Goal: Task Accomplishment & Management: Complete application form

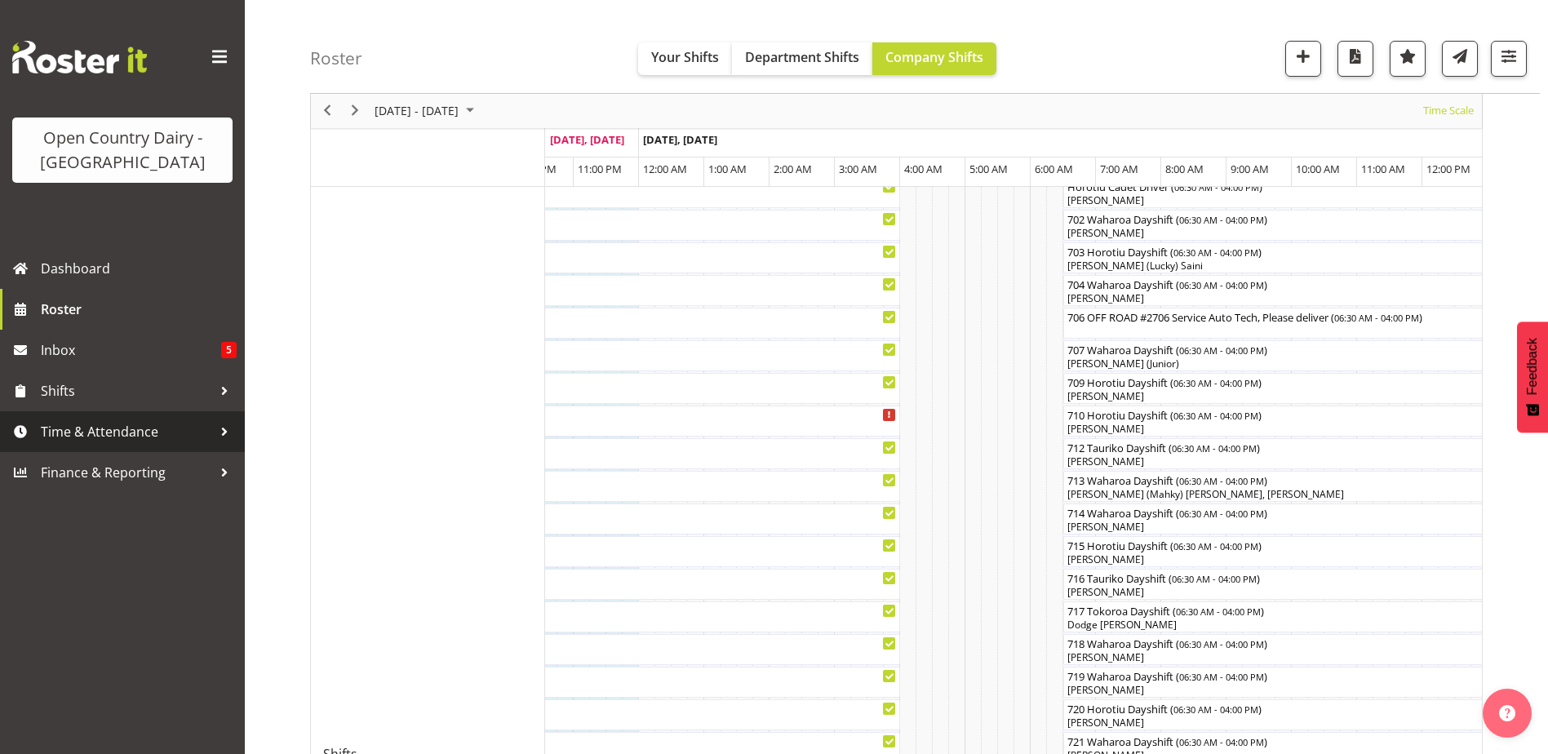
click at [114, 424] on span "Time & Attendance" at bounding box center [126, 431] width 171 height 24
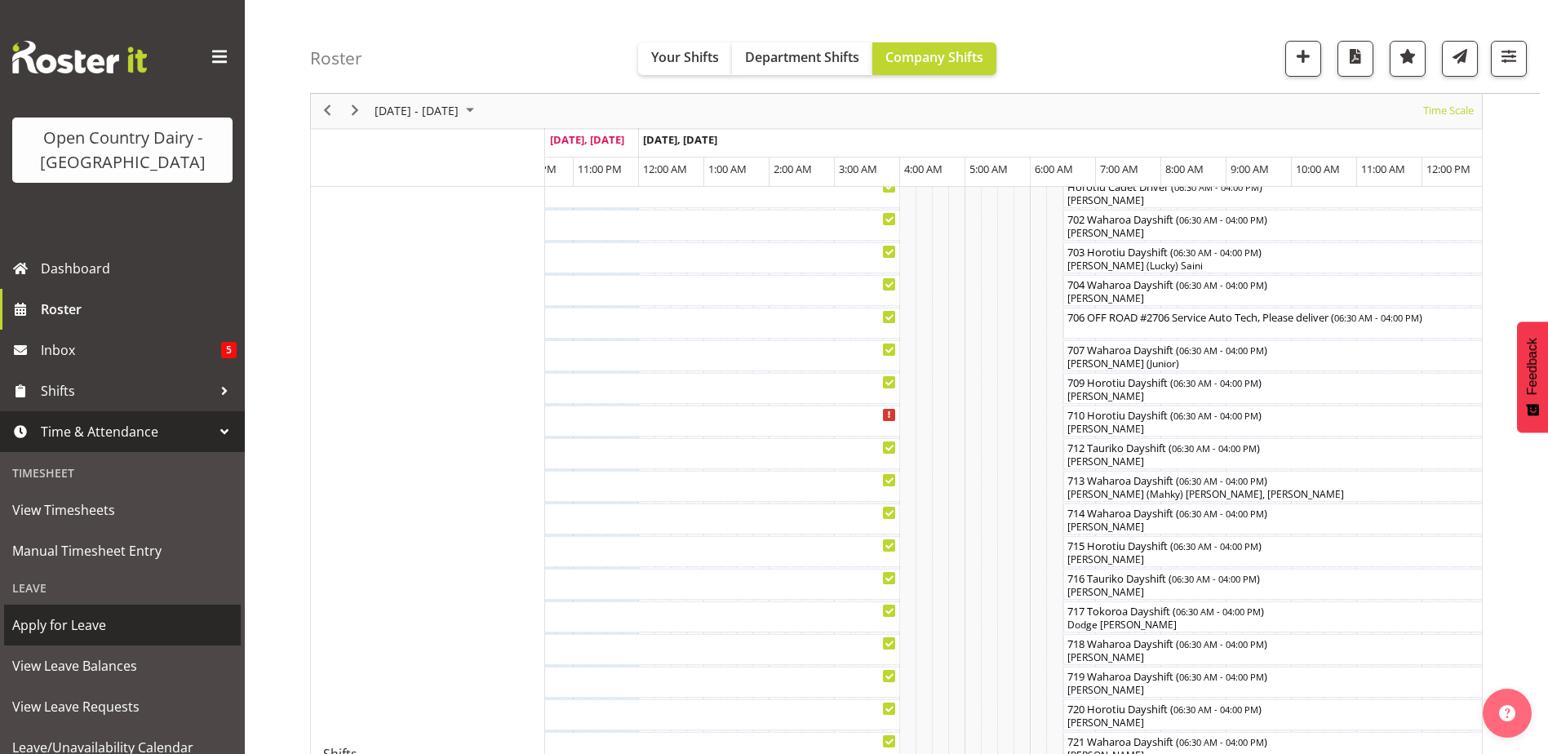
click at [60, 622] on span "Apply for Leave" at bounding box center [122, 625] width 220 height 24
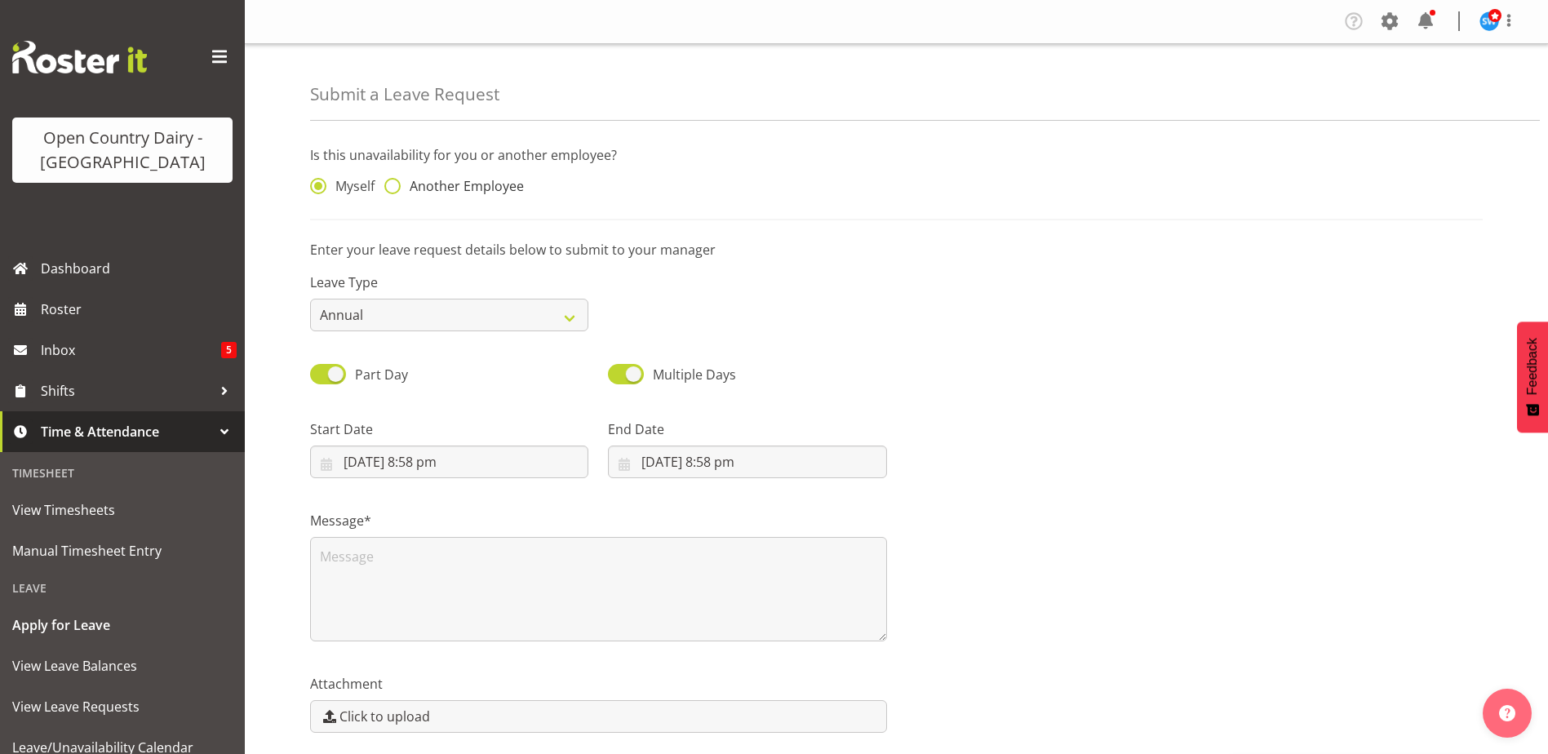
click at [396, 190] on span at bounding box center [392, 186] width 16 height 16
click at [395, 190] on input "Another Employee" at bounding box center [389, 186] width 11 height 11
radio input "true"
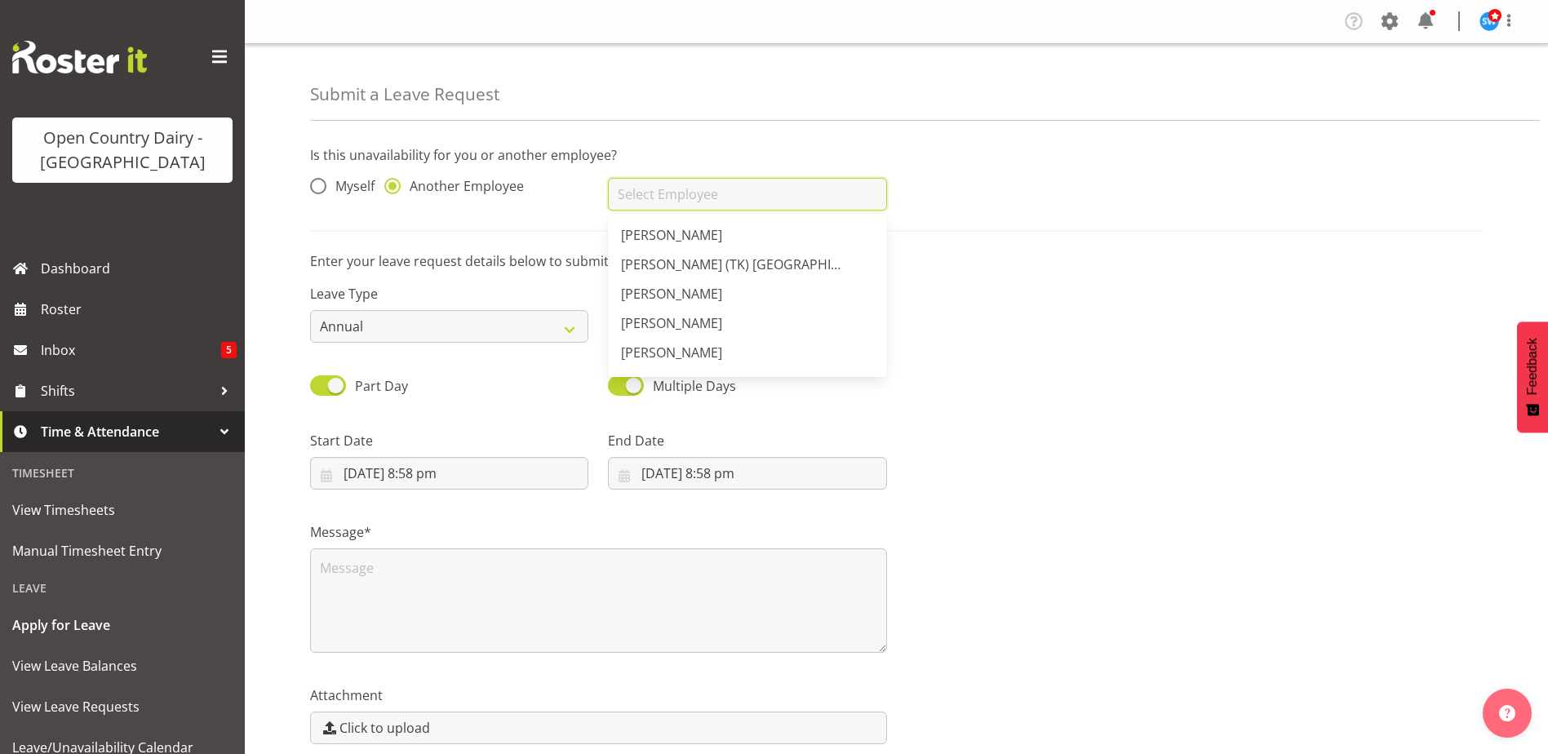
click at [620, 200] on input "text" at bounding box center [747, 194] width 278 height 33
type input "M"
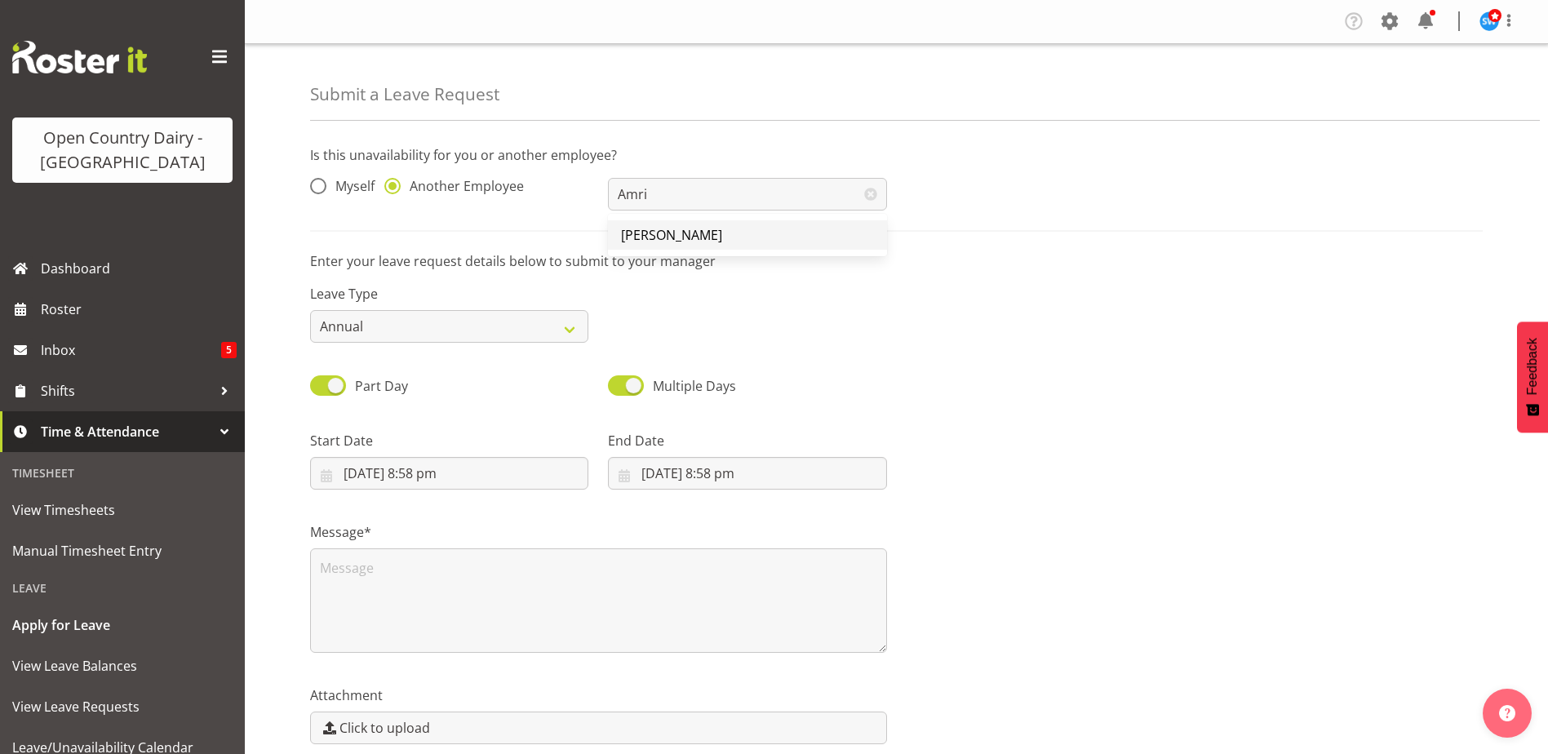
click at [659, 230] on span "[PERSON_NAME]" at bounding box center [671, 235] width 101 height 18
type input "[PERSON_NAME]"
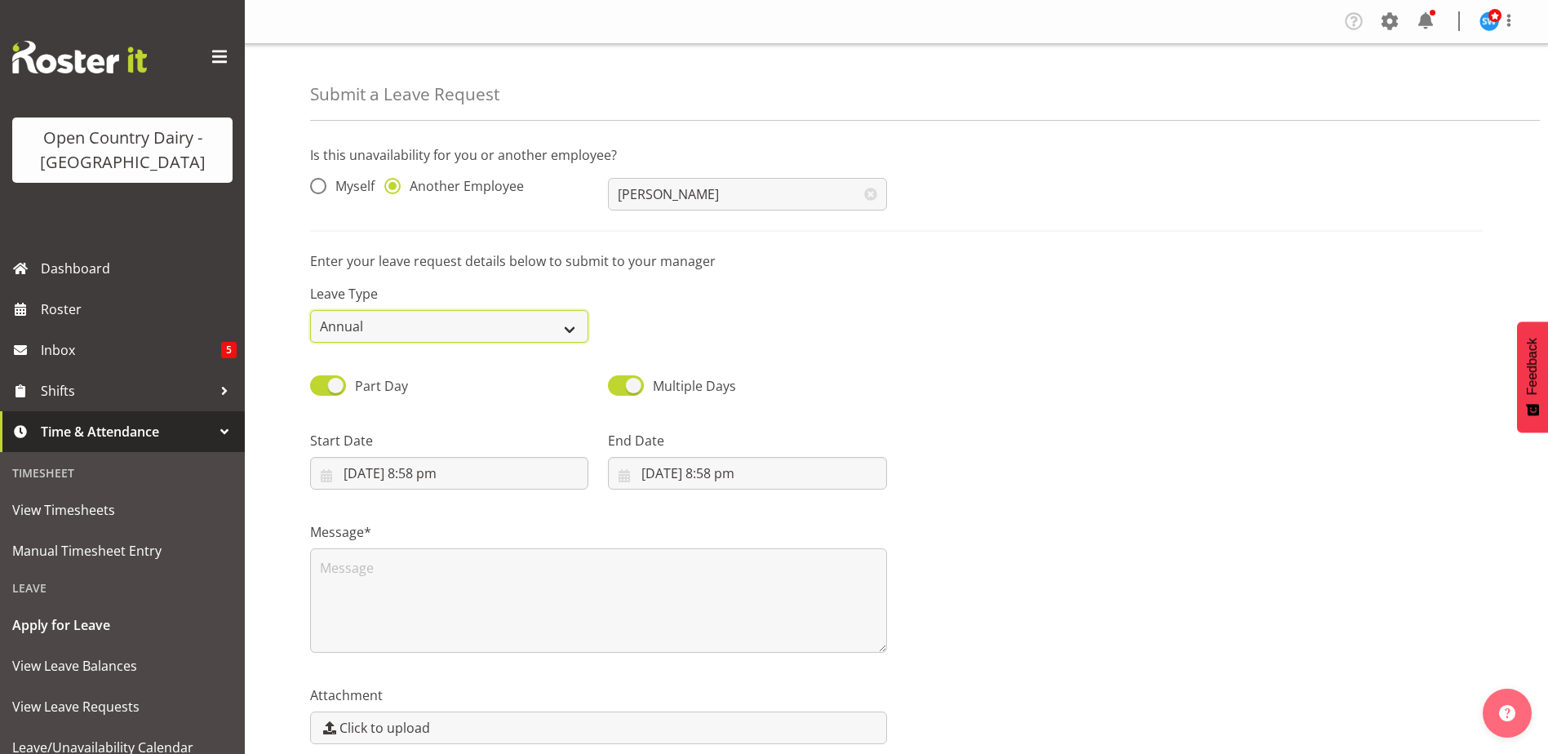
click at [573, 331] on select "Annual Sick Leave Without Pay Bereavement Domestic Violence Parental Jury Servi…" at bounding box center [449, 326] width 278 height 33
select select "Sick"
click at [310, 310] on select "Annual Sick Leave Without Pay Bereavement Domestic Violence Parental Jury Servi…" at bounding box center [449, 326] width 278 height 33
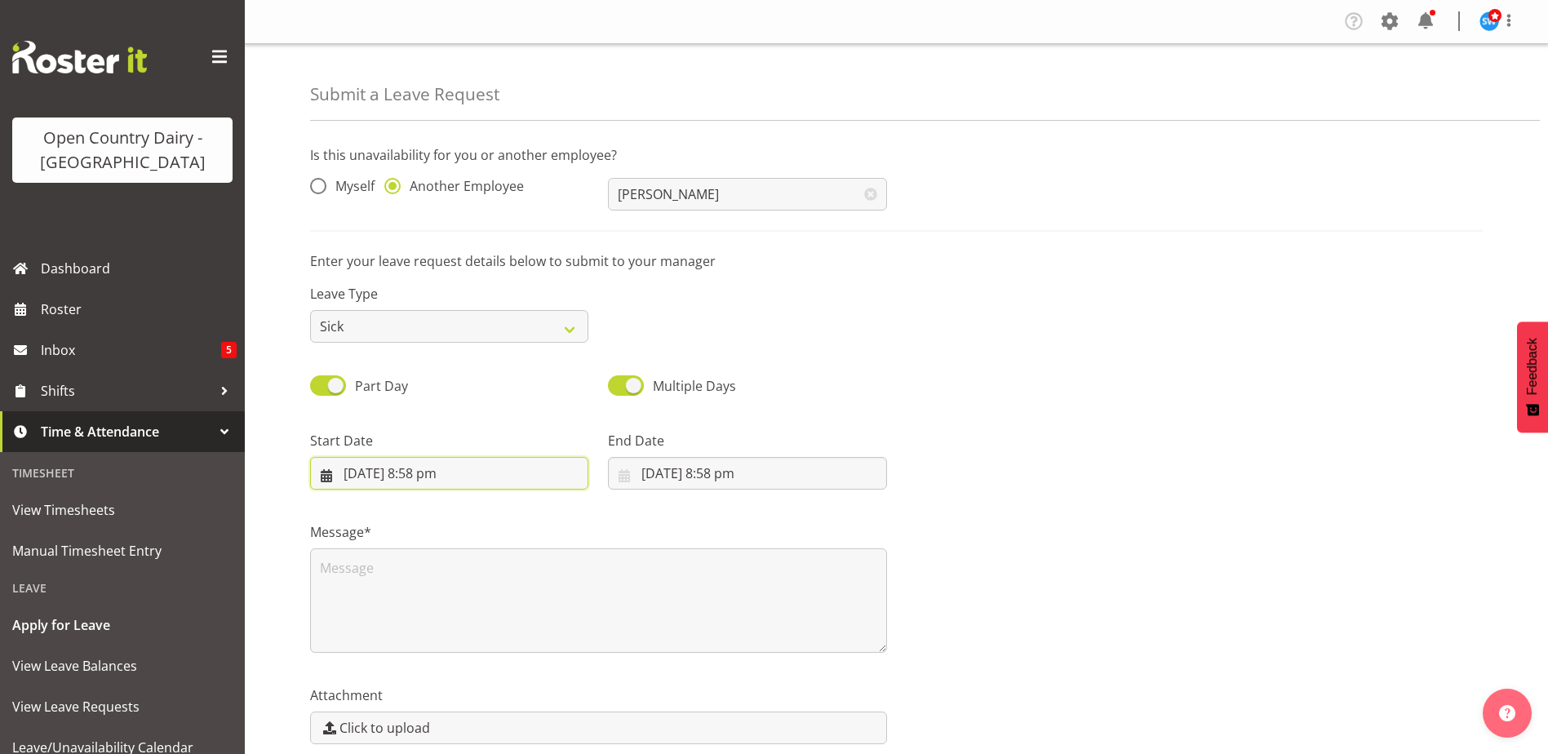
click at [397, 475] on input "1/10/2025, 8:58 pm" at bounding box center [449, 473] width 278 height 33
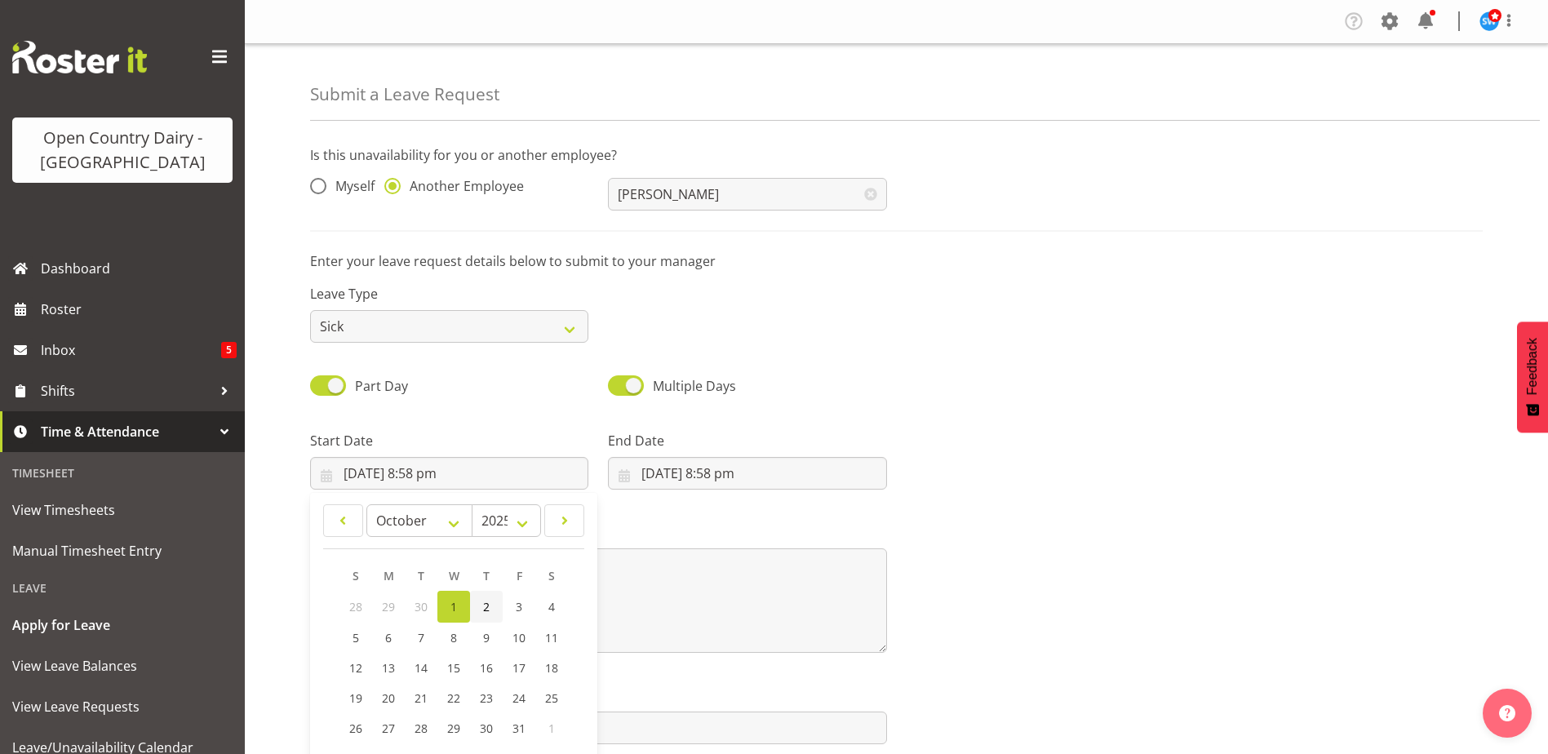
click at [487, 610] on span "2" at bounding box center [486, 607] width 7 height 16
type input "2/10/2025, 8:58 pm"
click at [421, 473] on input "2/10/2025, 8:58 pm" at bounding box center [449, 473] width 278 height 33
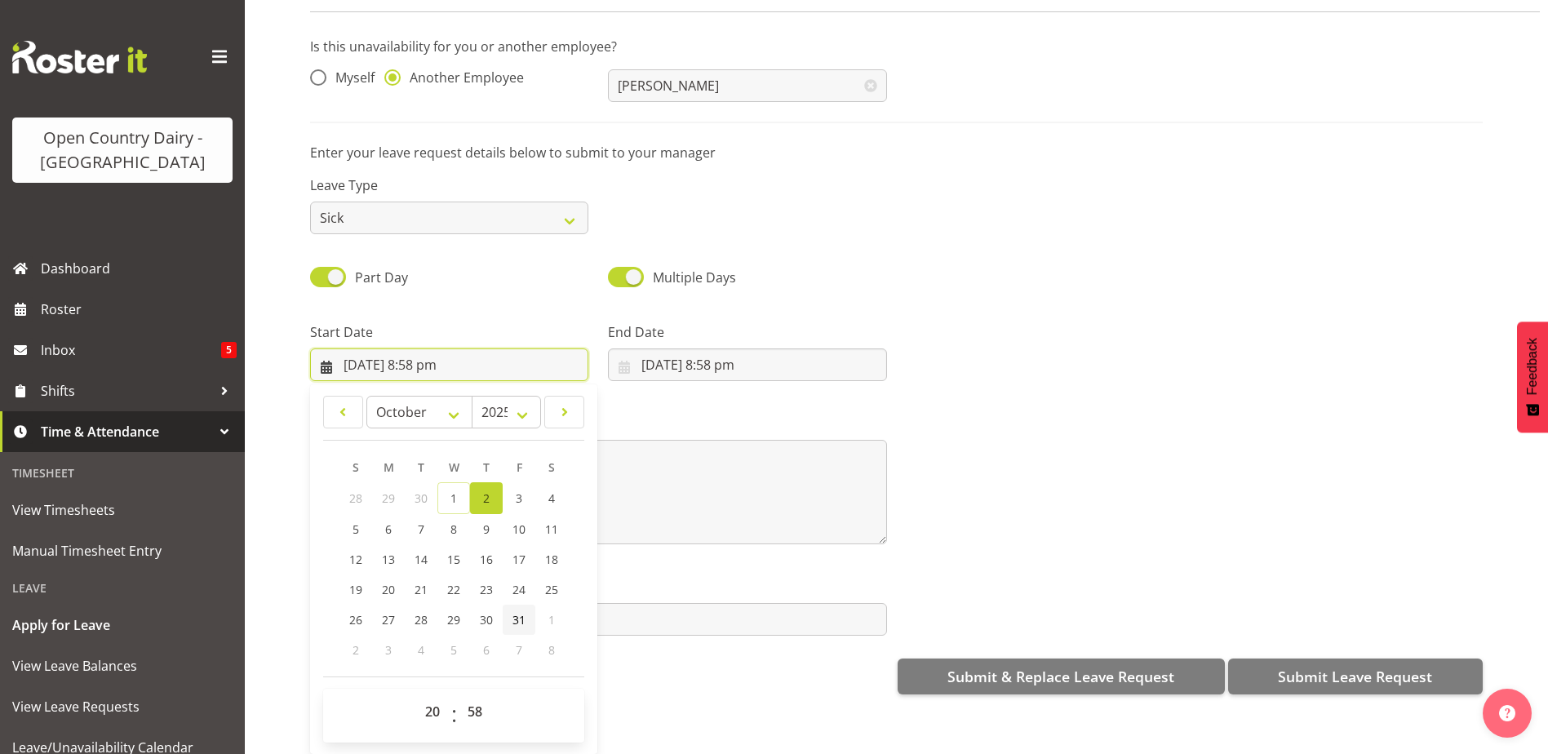
scroll to position [73, 0]
click at [433, 704] on select "00 01 02 03 04 05 06 07 08 09 10 11 12 13 14 15 16 17 18 19 20 21 22 23" at bounding box center [434, 711] width 37 height 33
select select "6"
click at [416, 695] on select "00 01 02 03 04 05 06 07 08 09 10 11 12 13 14 15 16 17 18 19 20 21 22 23" at bounding box center [434, 711] width 37 height 33
type input "2/10/2025, 6:58 am"
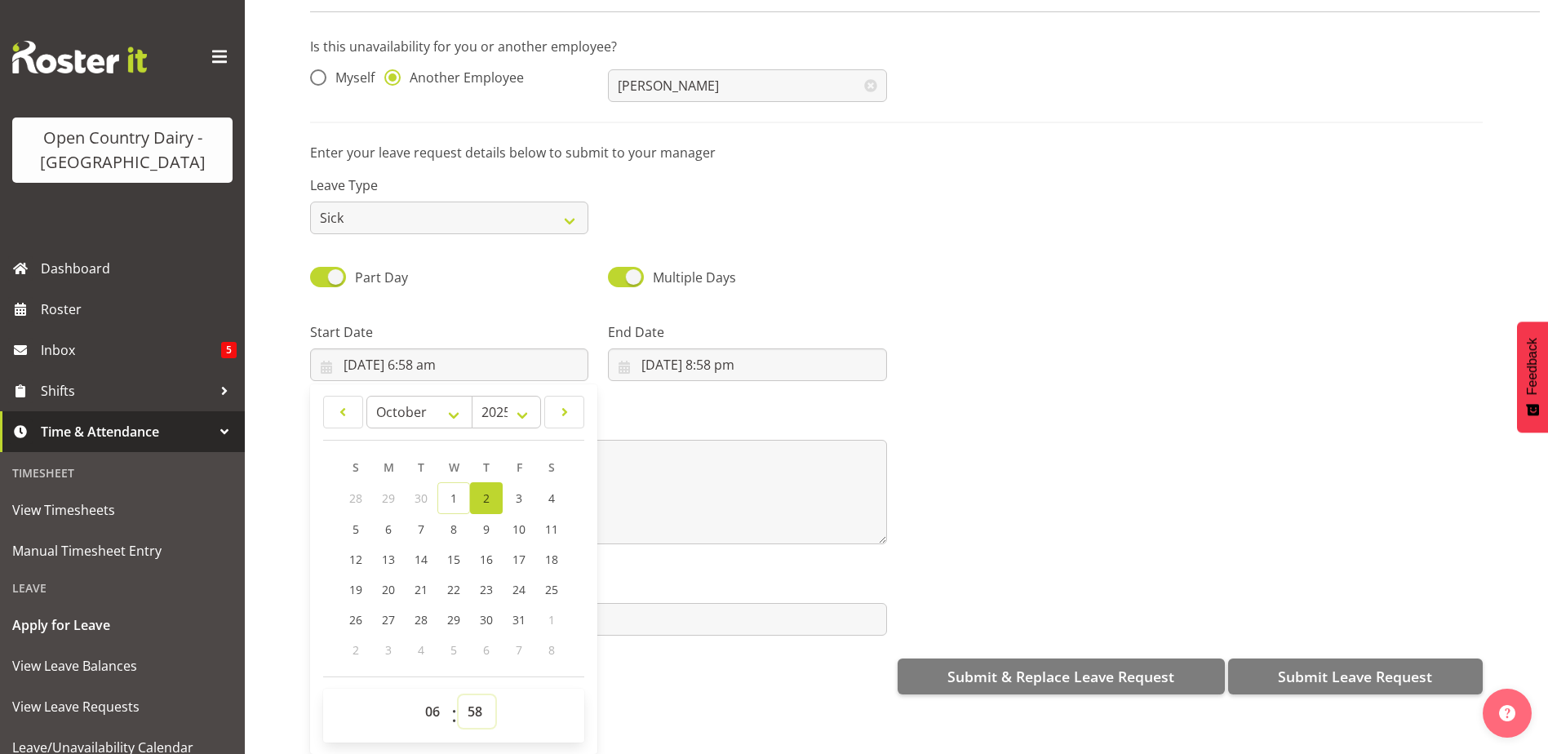
click at [481, 696] on select "00 01 02 03 04 05 06 07 08 09 10 11 12 13 14 15 16 17 18 19 20 21 22 23 24 25 2…" at bounding box center [477, 711] width 37 height 33
select select "30"
click at [459, 695] on select "00 01 02 03 04 05 06 07 08 09 10 11 12 13 14 15 16 17 18 19 20 21 22 23 24 25 2…" at bounding box center [477, 711] width 37 height 33
type input "[DATE] 6:30 am"
click at [654, 697] on div "Submit a Leave Request Is this unavailability for you or another employee? Myse…" at bounding box center [896, 368] width 1303 height 771
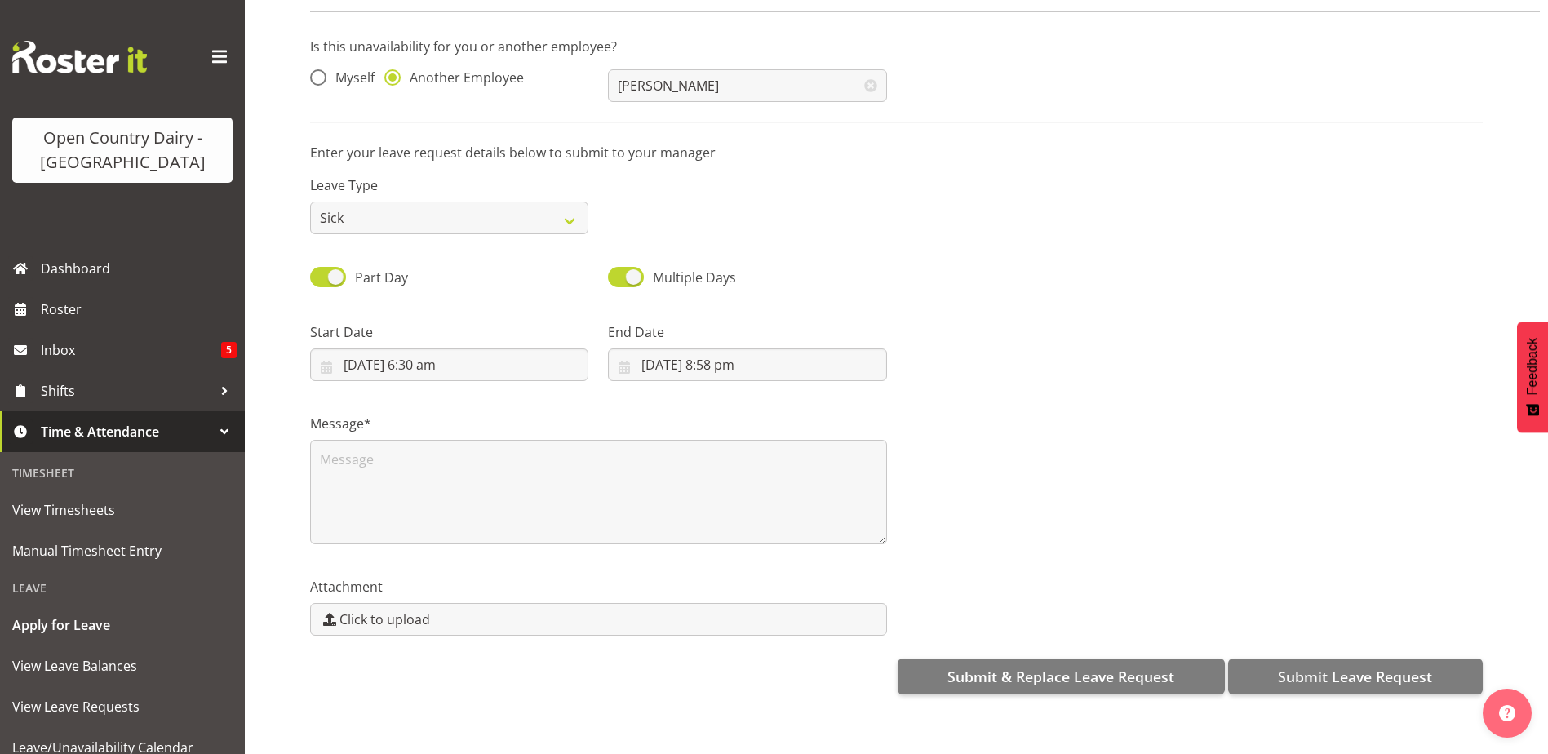
scroll to position [0, 0]
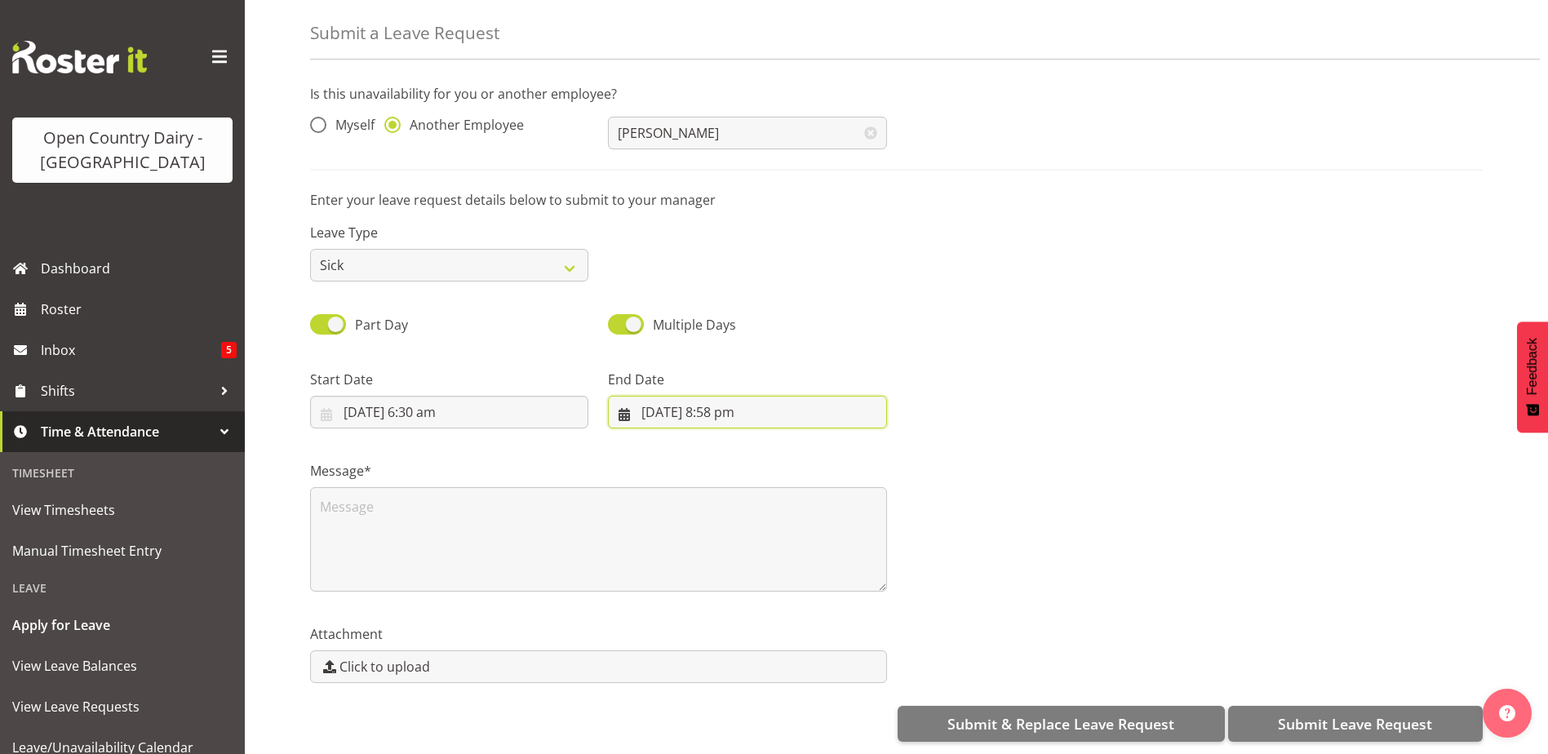
click at [705, 398] on input "1/10/2025, 8:58 pm" at bounding box center [747, 412] width 278 height 33
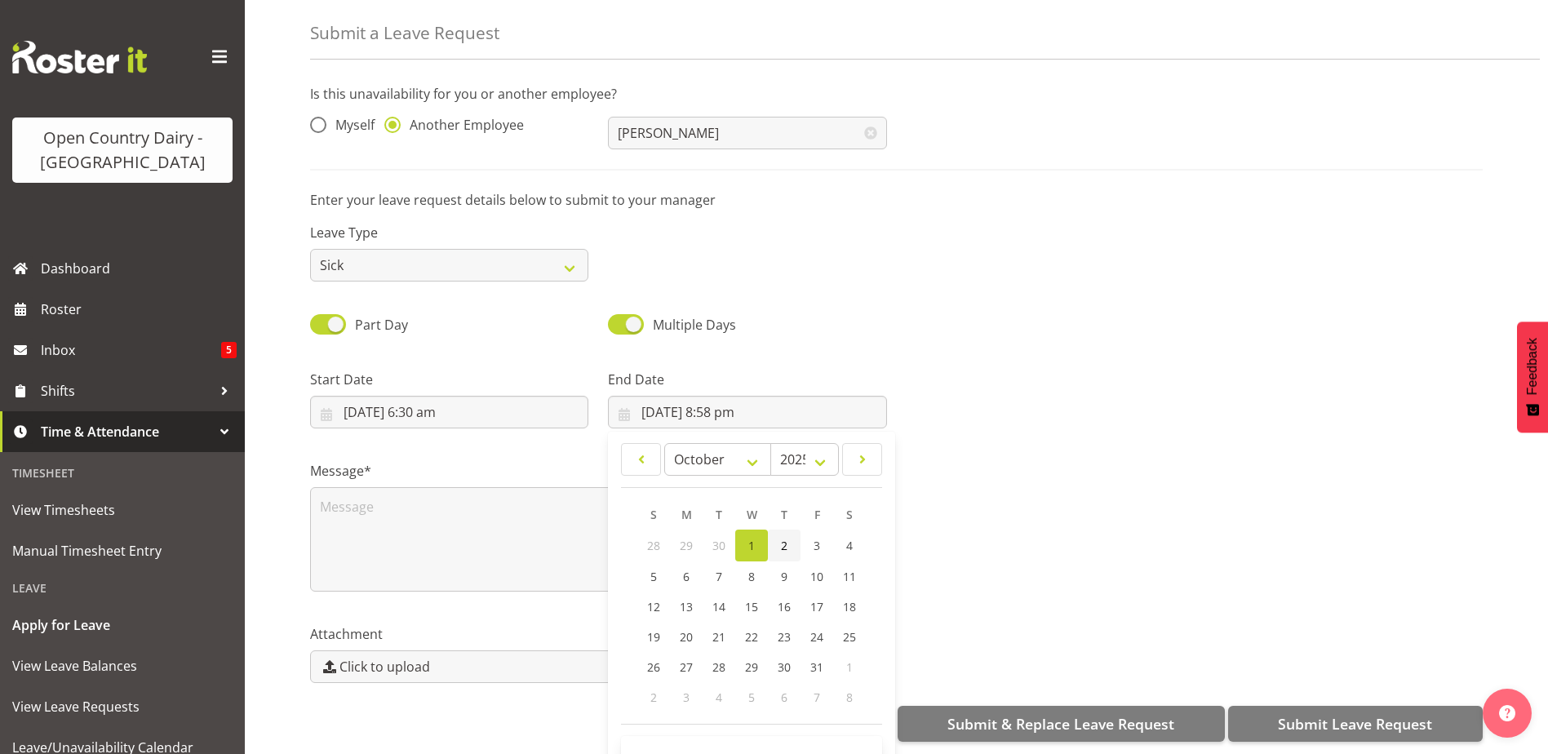
click at [783, 530] on link "2" at bounding box center [784, 546] width 33 height 32
type input "2/10/2025, 8:58 pm"
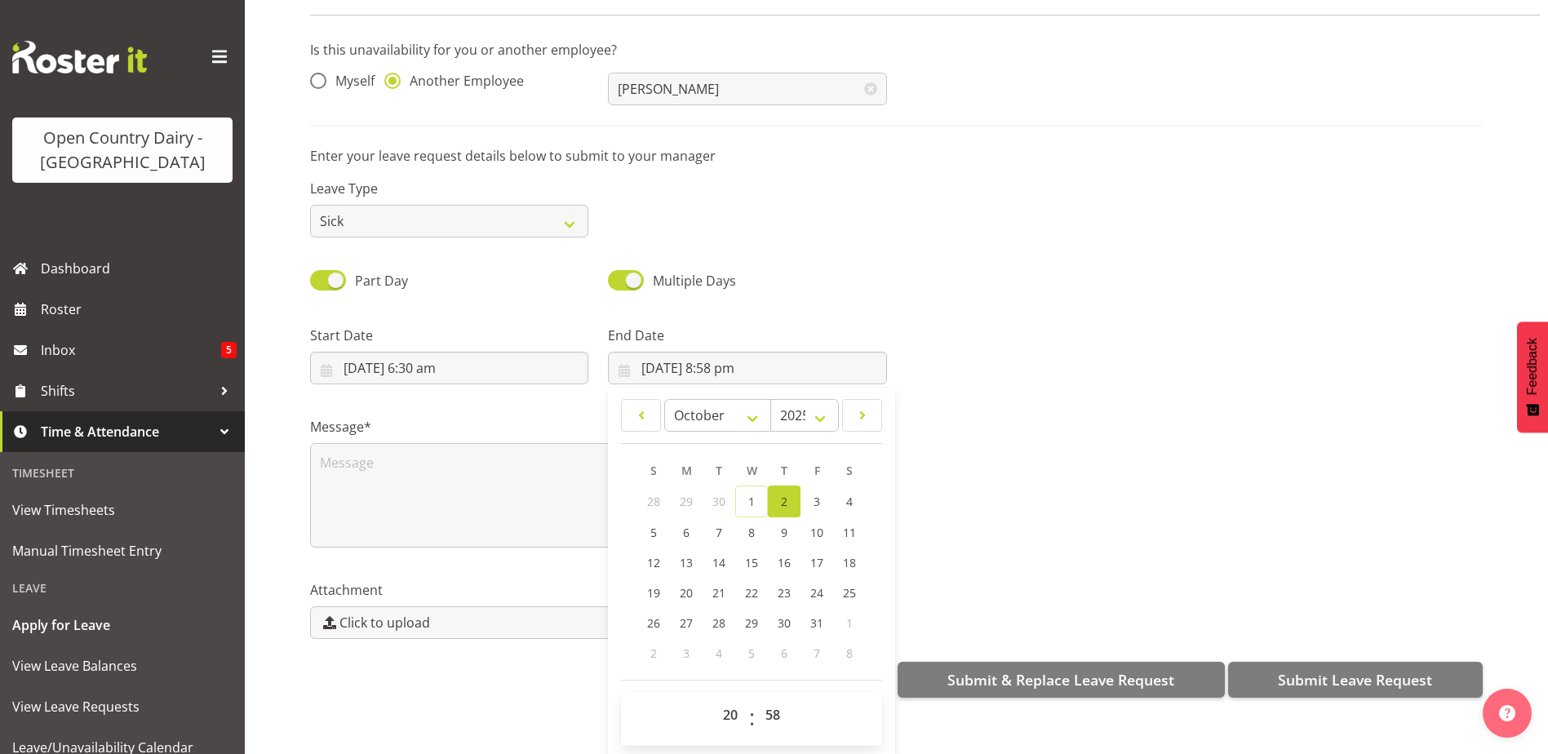
scroll to position [47, 0]
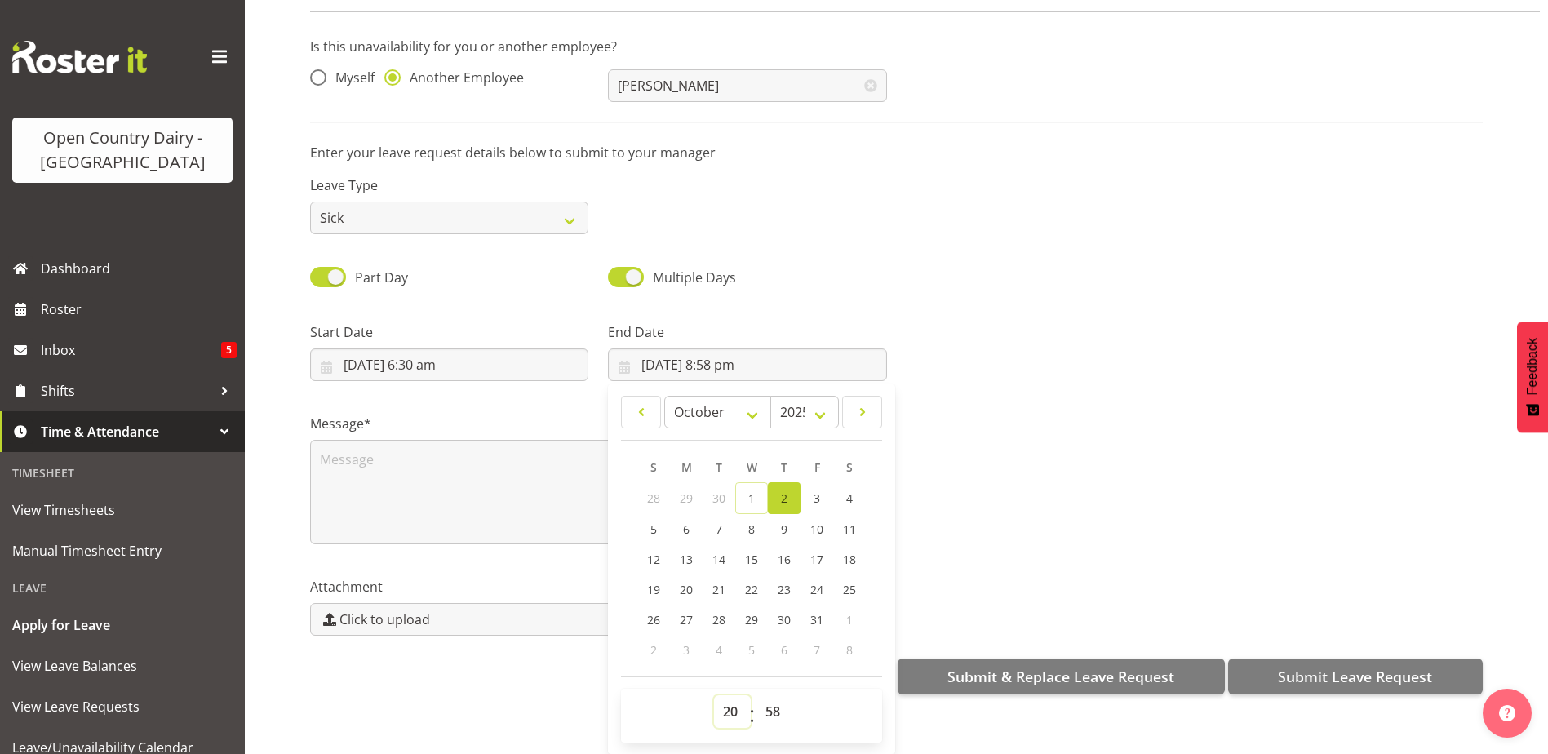
click at [729, 701] on select "00 01 02 03 04 05 06 07 08 09 10 11 12 13 14 15 16 17 18 19 20 21 22 23" at bounding box center [732, 711] width 37 height 33
select select "16"
click at [714, 695] on select "00 01 02 03 04 05 06 07 08 09 10 11 12 13 14 15 16 17 18 19 20 21 22 23" at bounding box center [732, 711] width 37 height 33
type input "2/10/2025, 4:58 pm"
click at [773, 704] on select "00 01 02 03 04 05 06 07 08 09 10 11 12 13 14 15 16 17 18 19 20 21 22 23 24 25 2…" at bounding box center [775, 711] width 37 height 33
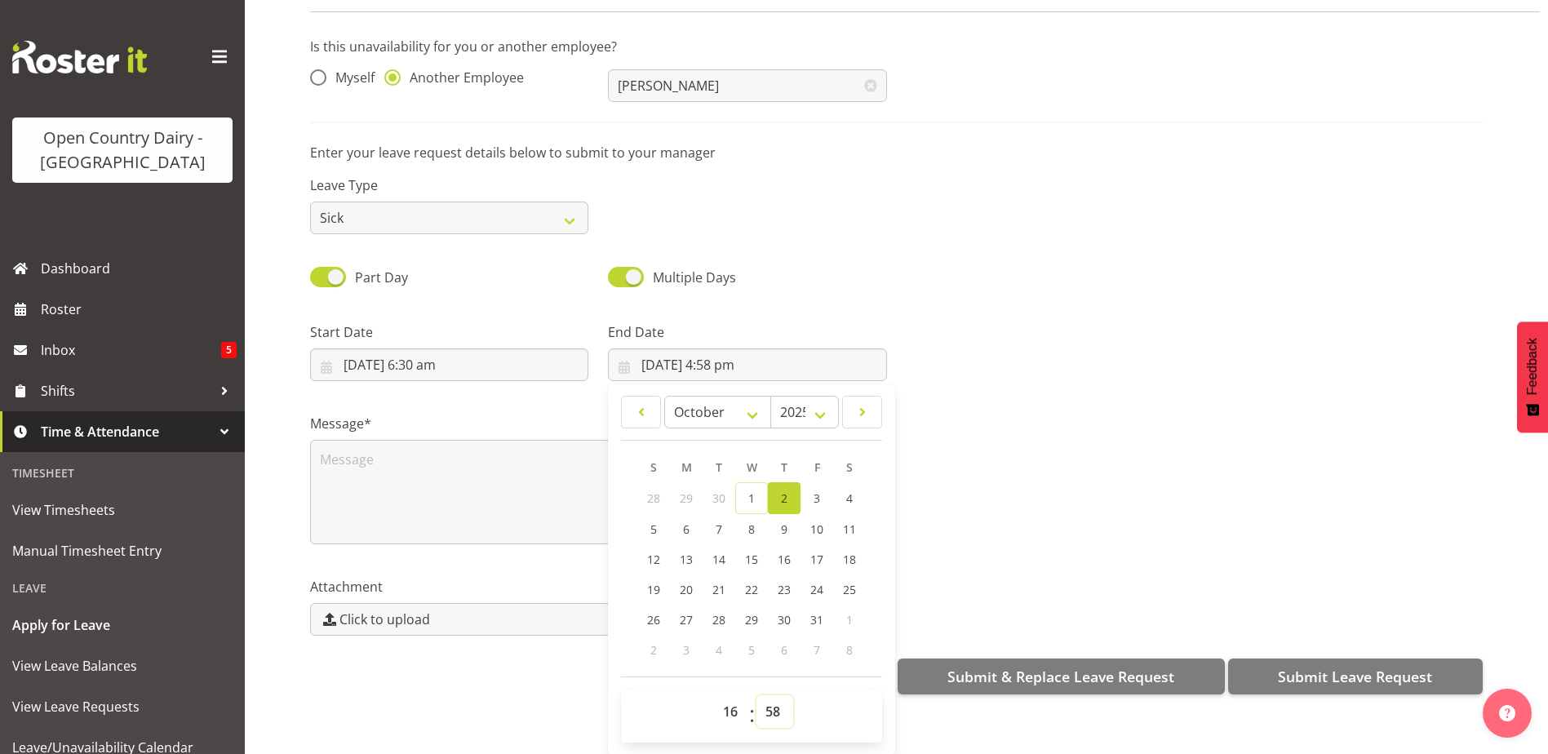
select select "0"
click at [757, 695] on select "00 01 02 03 04 05 06 07 08 09 10 11 12 13 14 15 16 17 18 19 20 21 22 23 24 25 2…" at bounding box center [775, 711] width 37 height 33
type input "[DATE] 4:00 pm"
click at [996, 564] on div "Attachment Click to upload" at bounding box center [896, 599] width 1192 height 91
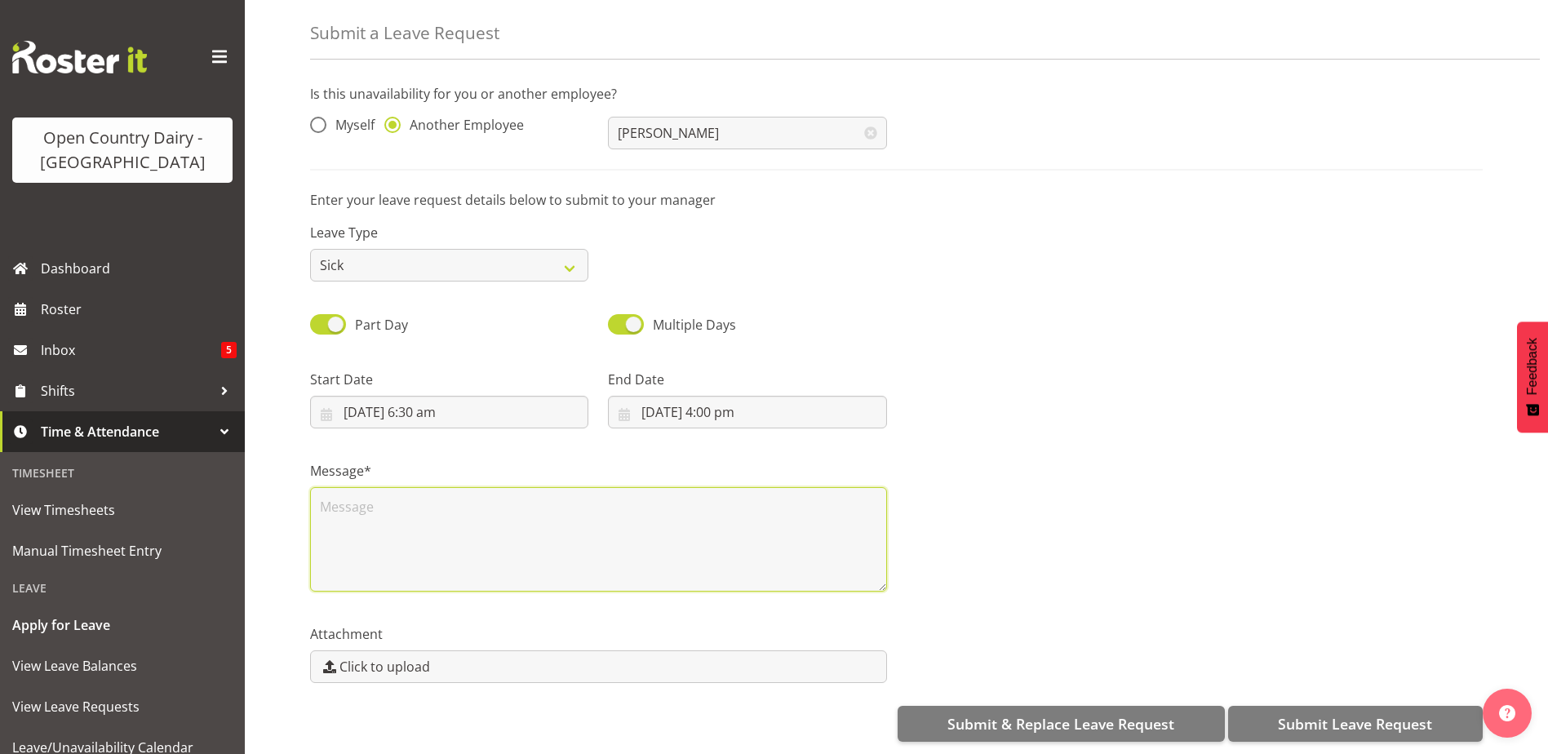
click at [342, 501] on textarea at bounding box center [598, 539] width 577 height 104
type textarea "Amrik Called in sick"
click at [1014, 570] on div "Message* Amrik Called in sick" at bounding box center [896, 519] width 1192 height 163
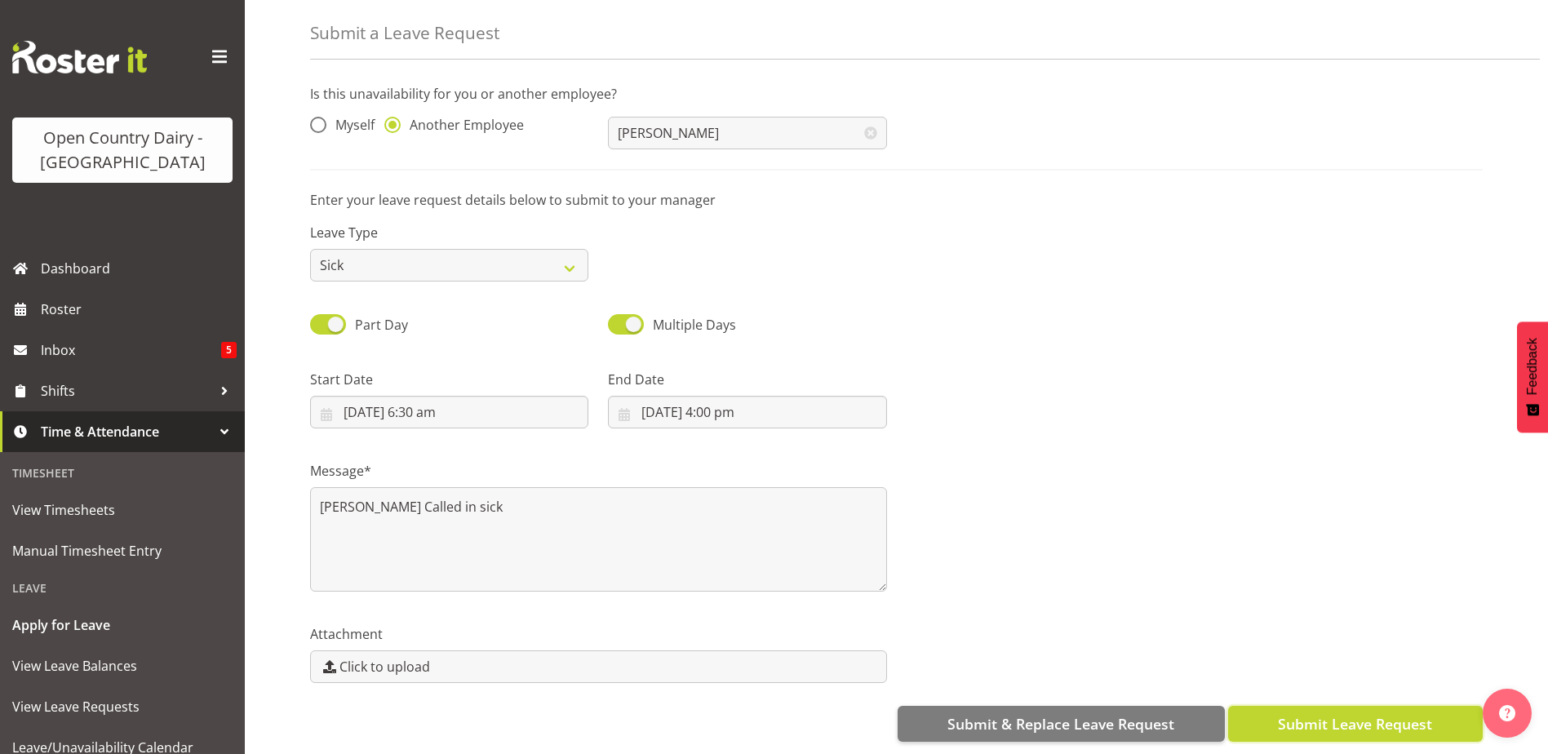
click at [1369, 713] on span "Submit Leave Request" at bounding box center [1355, 723] width 154 height 21
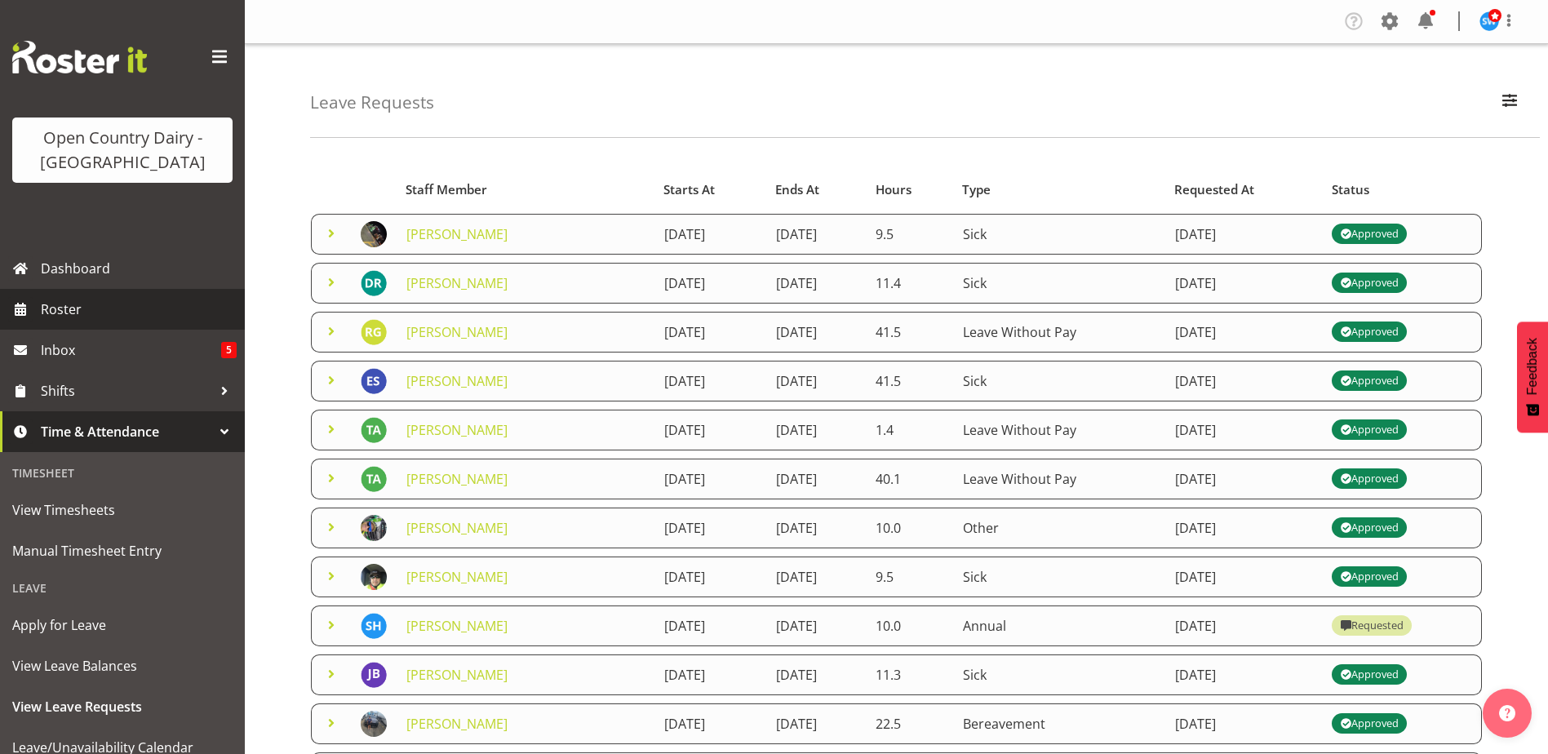
click at [67, 316] on span "Roster" at bounding box center [139, 309] width 196 height 24
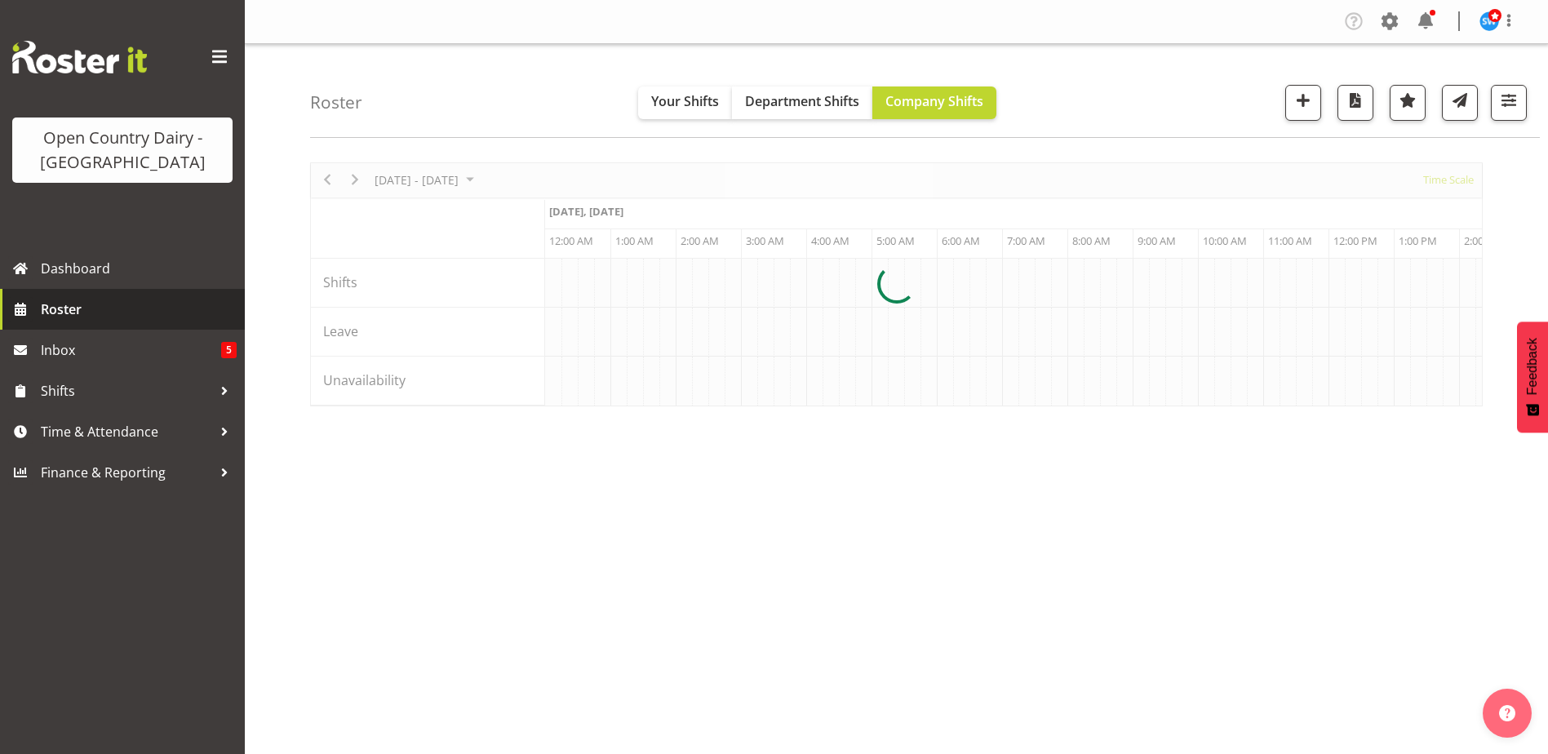
scroll to position [0, 3134]
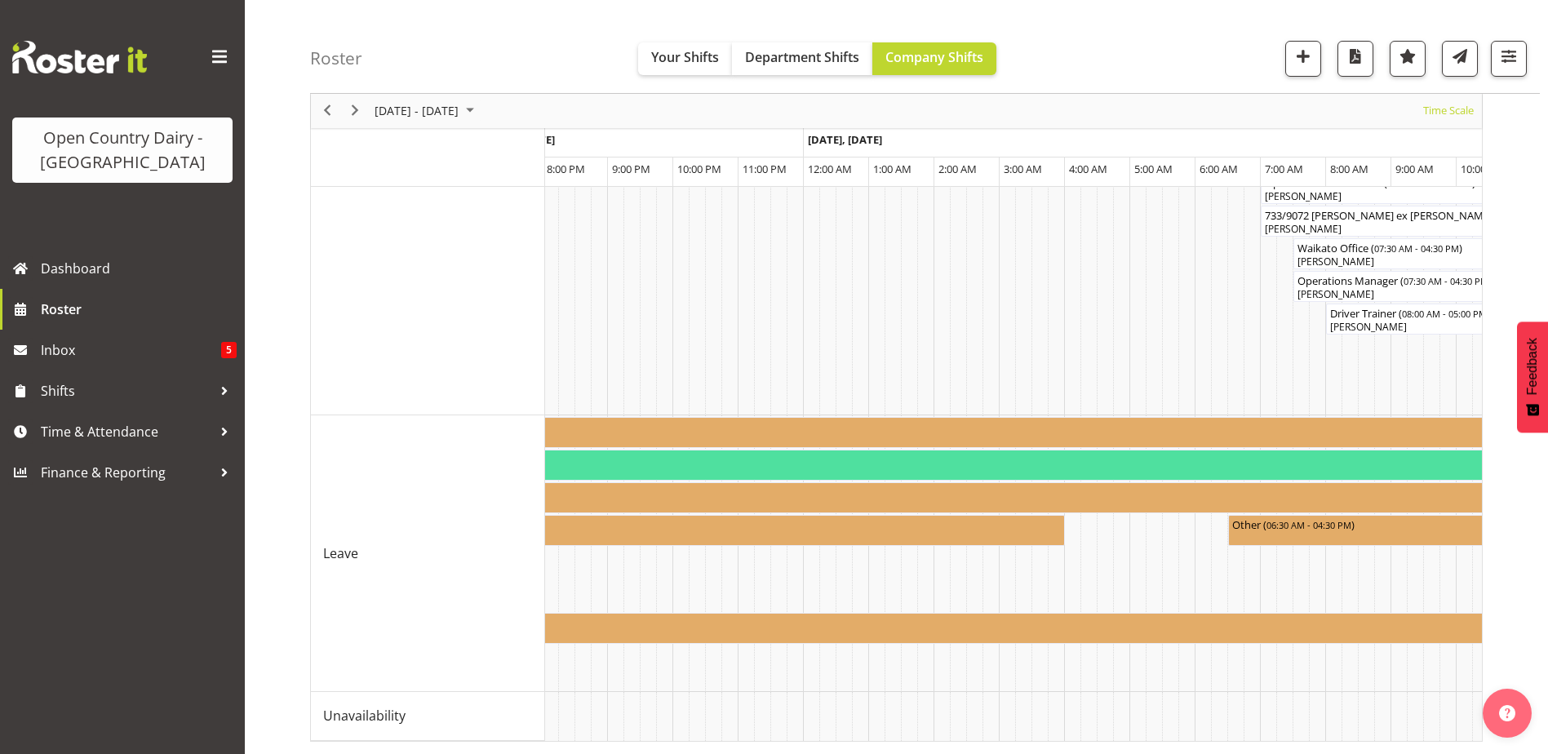
scroll to position [0, 5941]
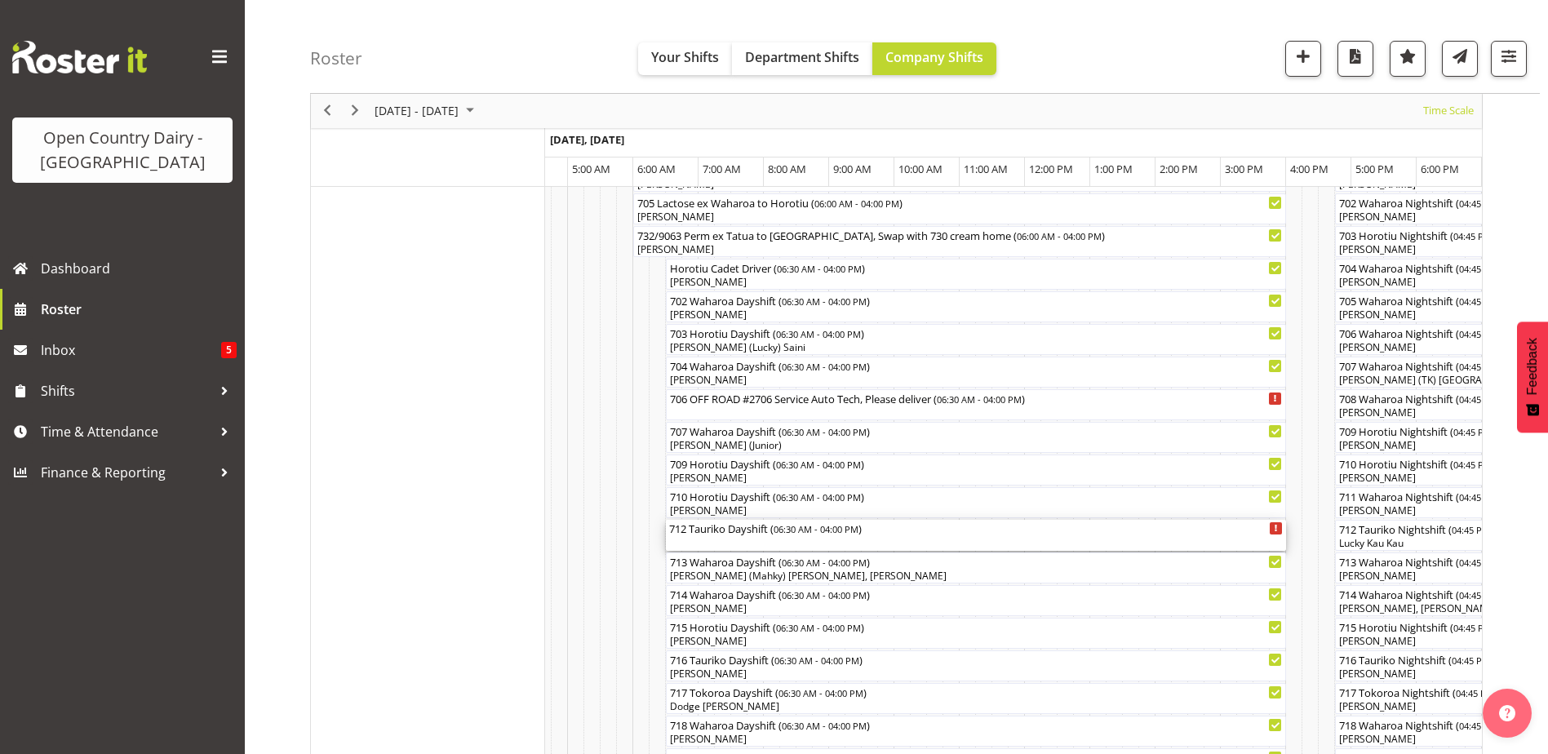
click at [717, 535] on div "712 Tauriko Dayshift ( 06:30 AM - 04:00 PM )" at bounding box center [976, 528] width 614 height 16
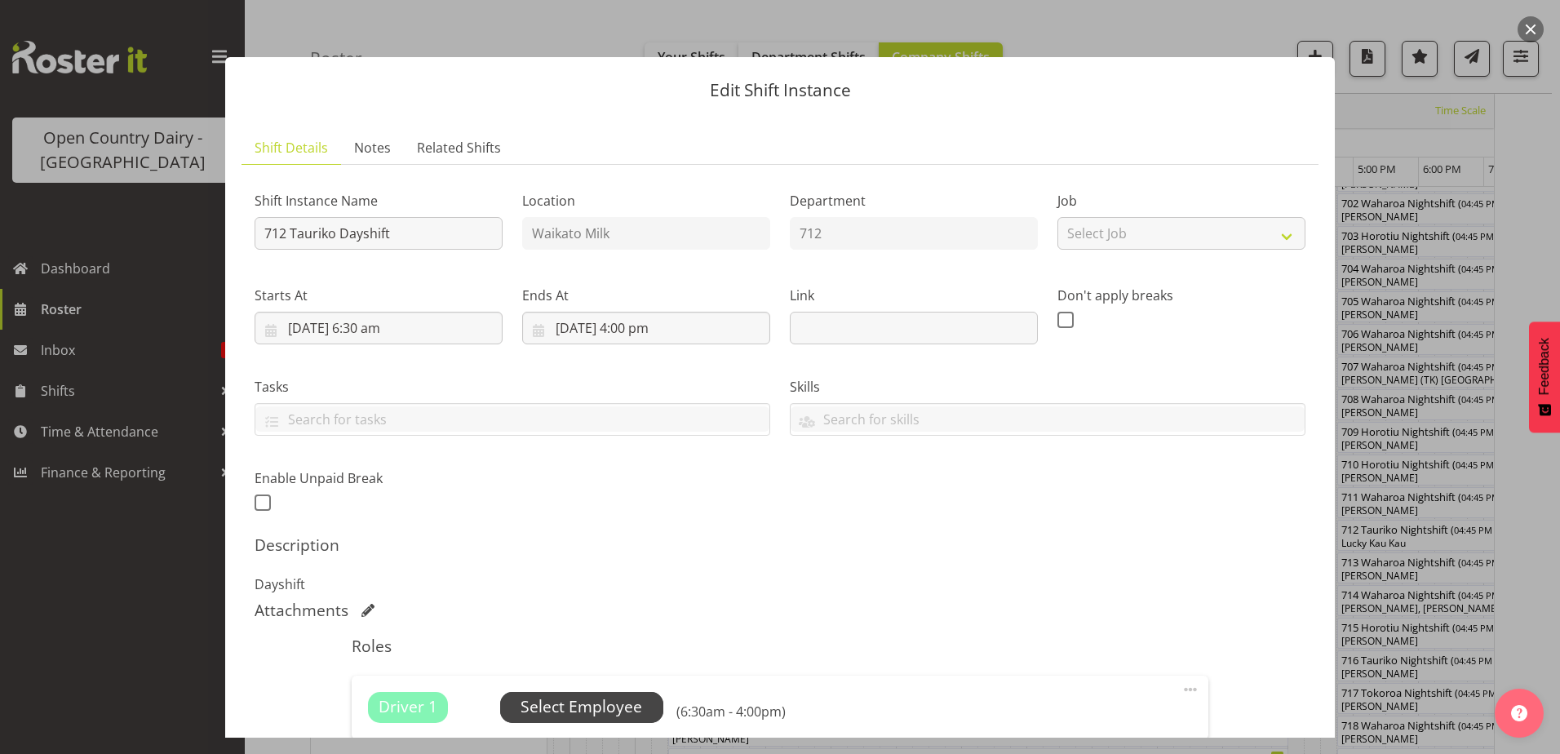
click at [604, 703] on span "Select Employee" at bounding box center [582, 707] width 122 height 24
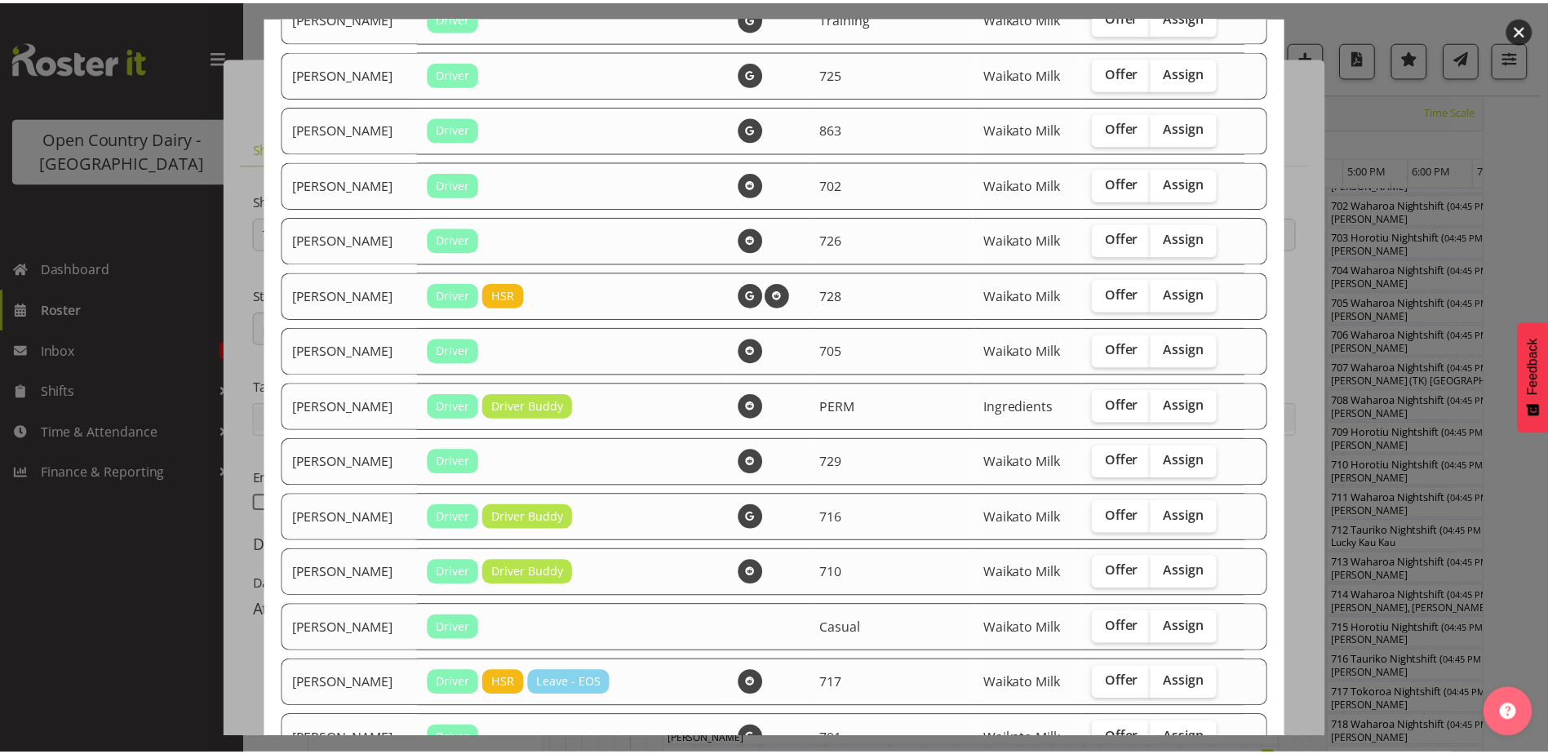
scroll to position [0, 0]
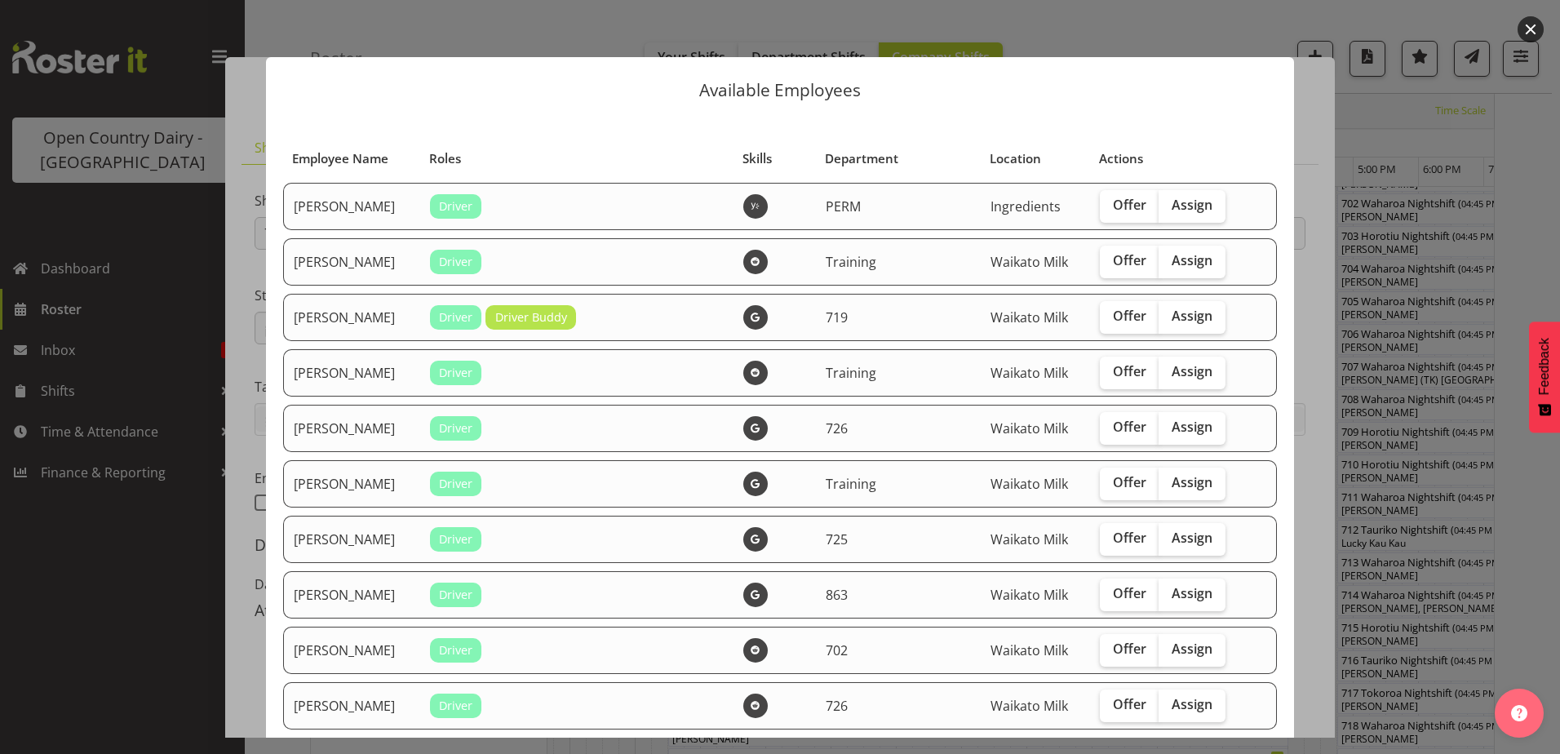
click at [172, 87] on div at bounding box center [780, 377] width 1560 height 754
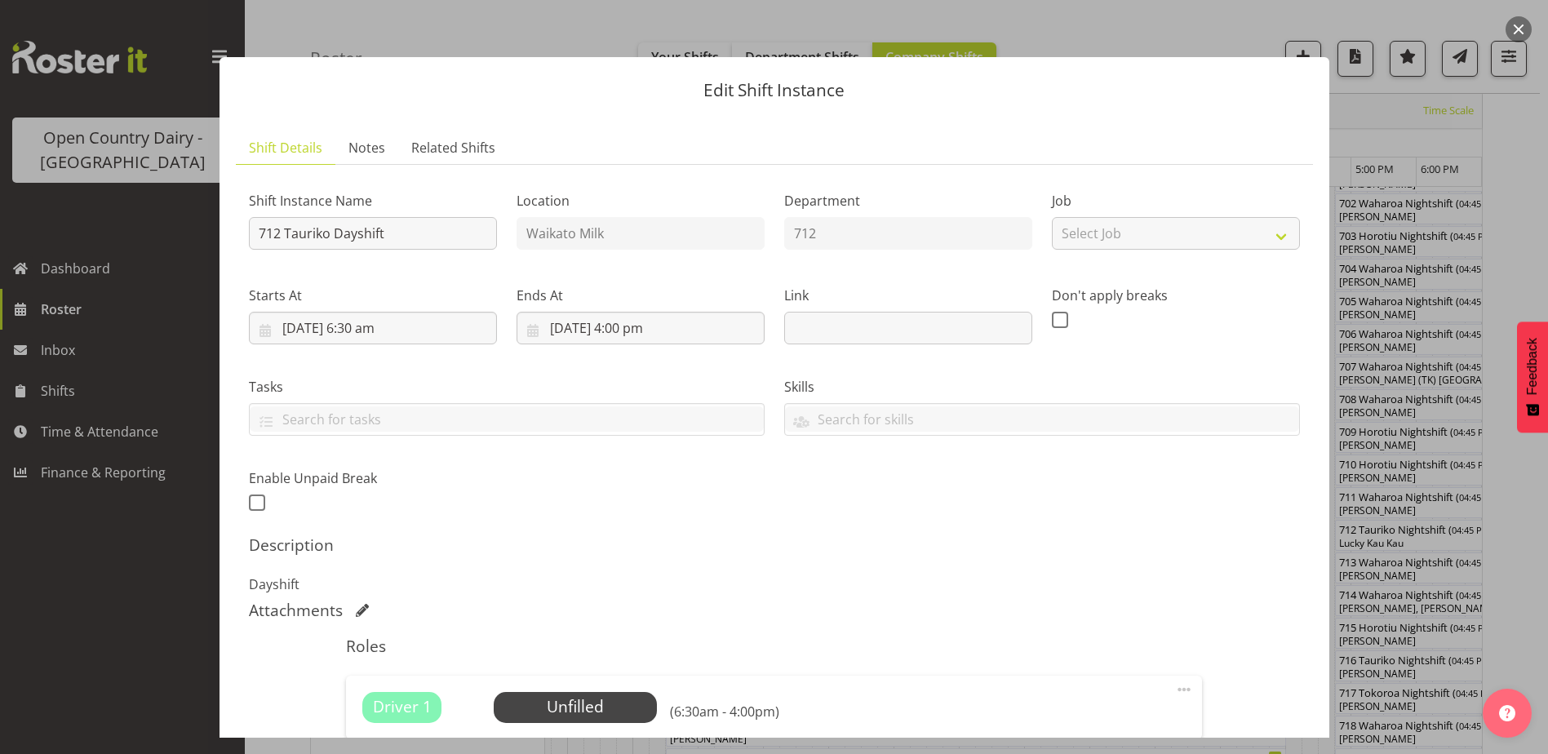
click at [177, 82] on div at bounding box center [774, 377] width 1548 height 754
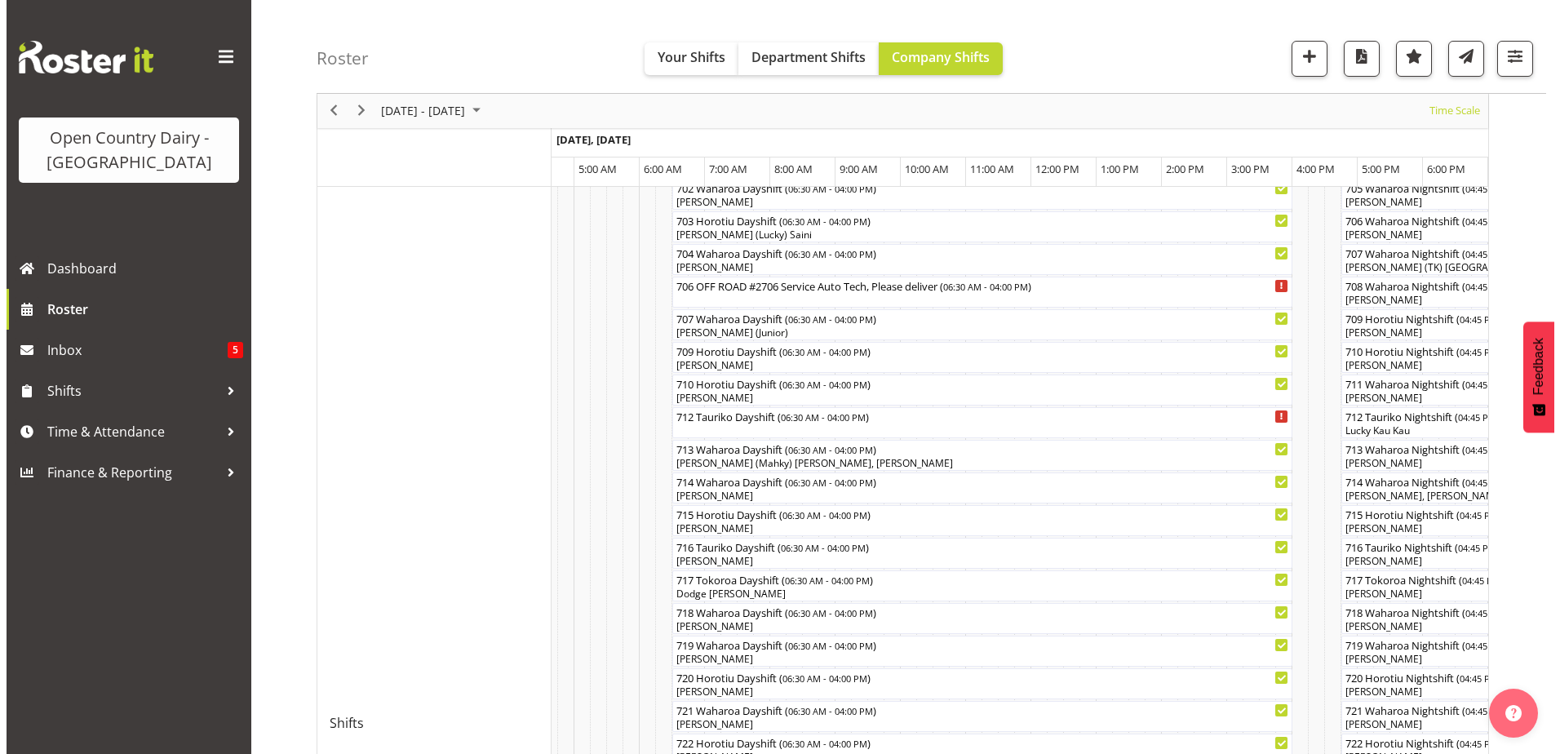
scroll to position [326, 0]
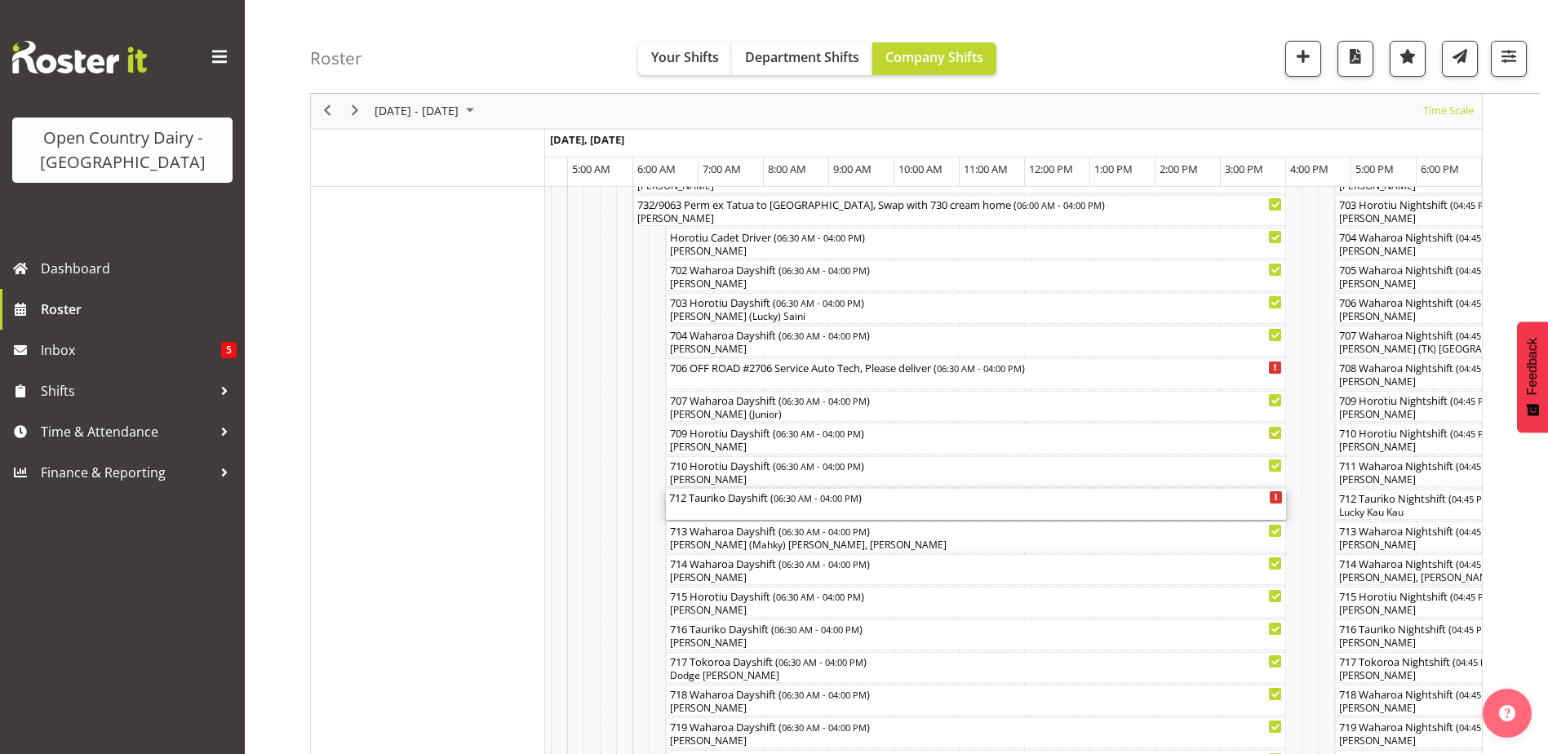
click at [708, 503] on div "712 Tauriko Dayshift ( 06:30 AM - 04:00 PM )" at bounding box center [976, 497] width 614 height 16
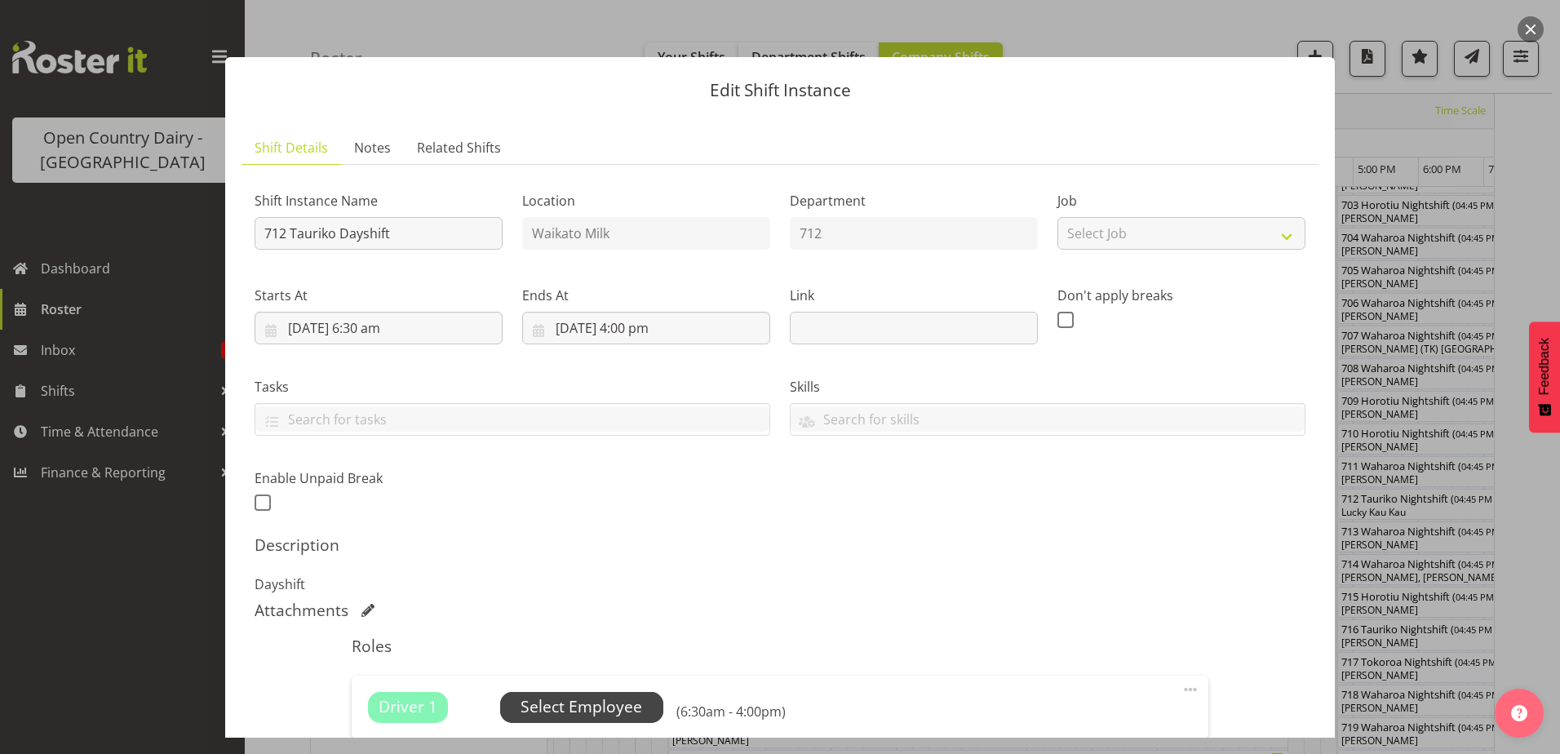
click at [592, 703] on span "Select Employee" at bounding box center [582, 707] width 122 height 24
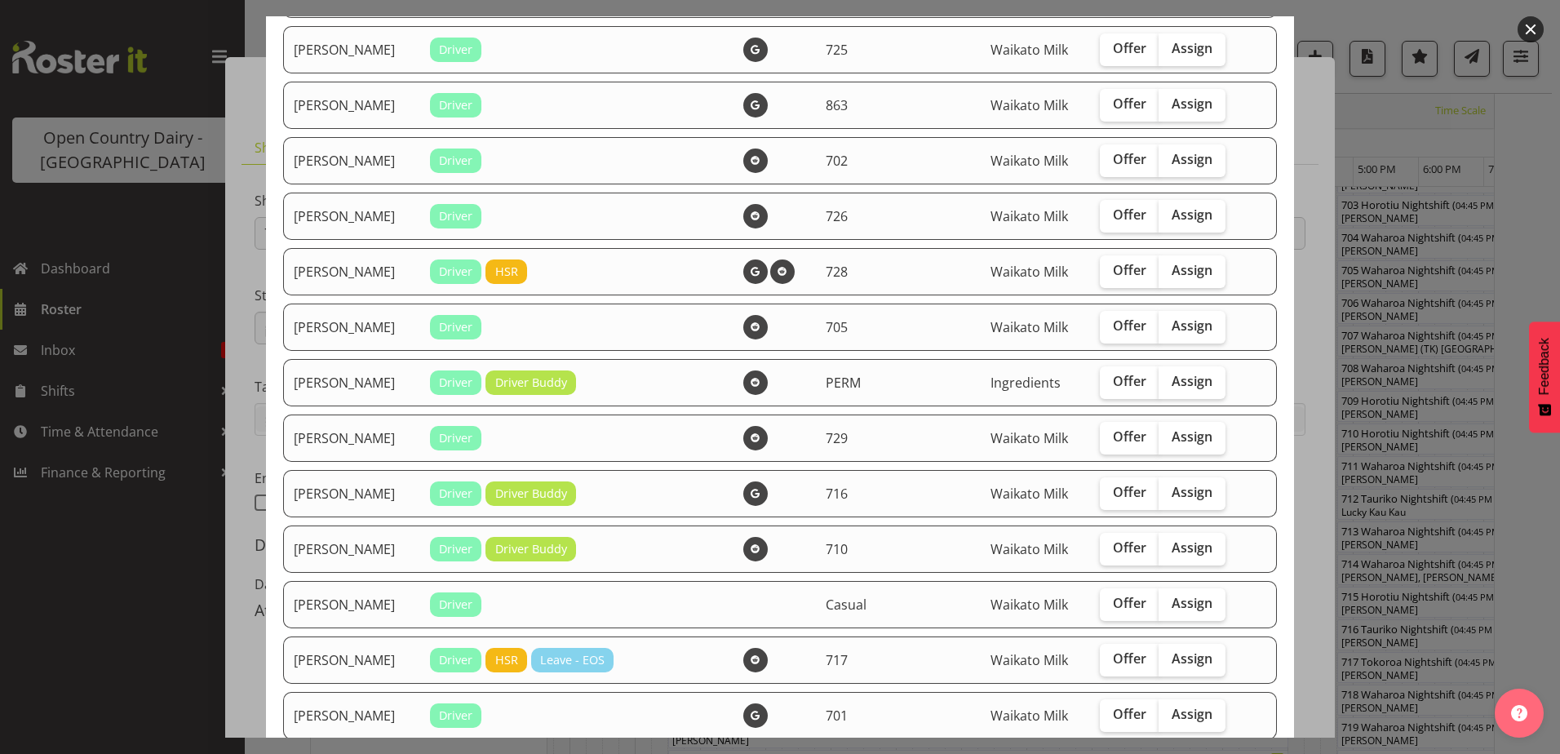
scroll to position [571, 0]
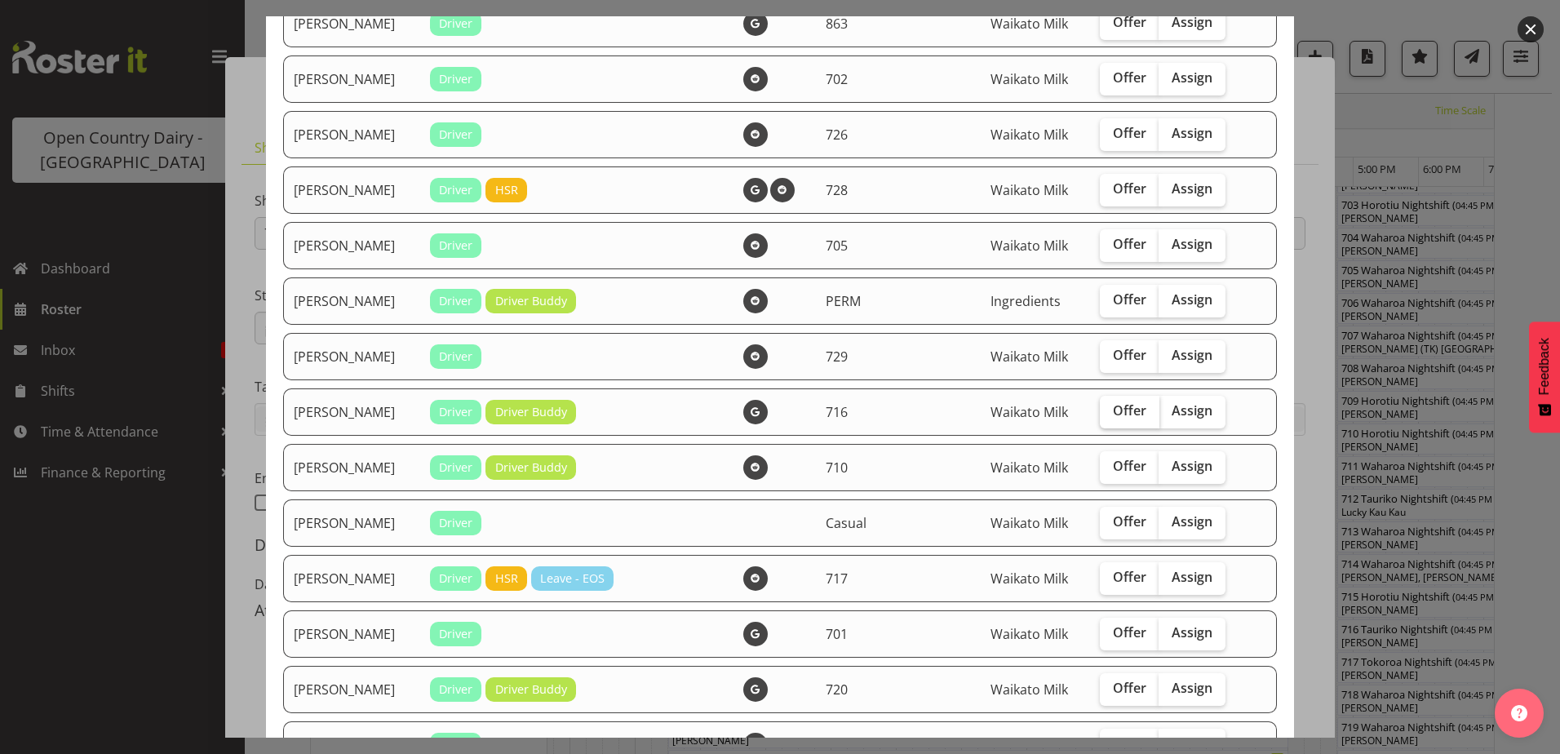
click at [1119, 414] on span "Offer" at bounding box center [1129, 410] width 33 height 16
click at [1111, 414] on input "Offer" at bounding box center [1105, 411] width 11 height 11
checkbox input "true"
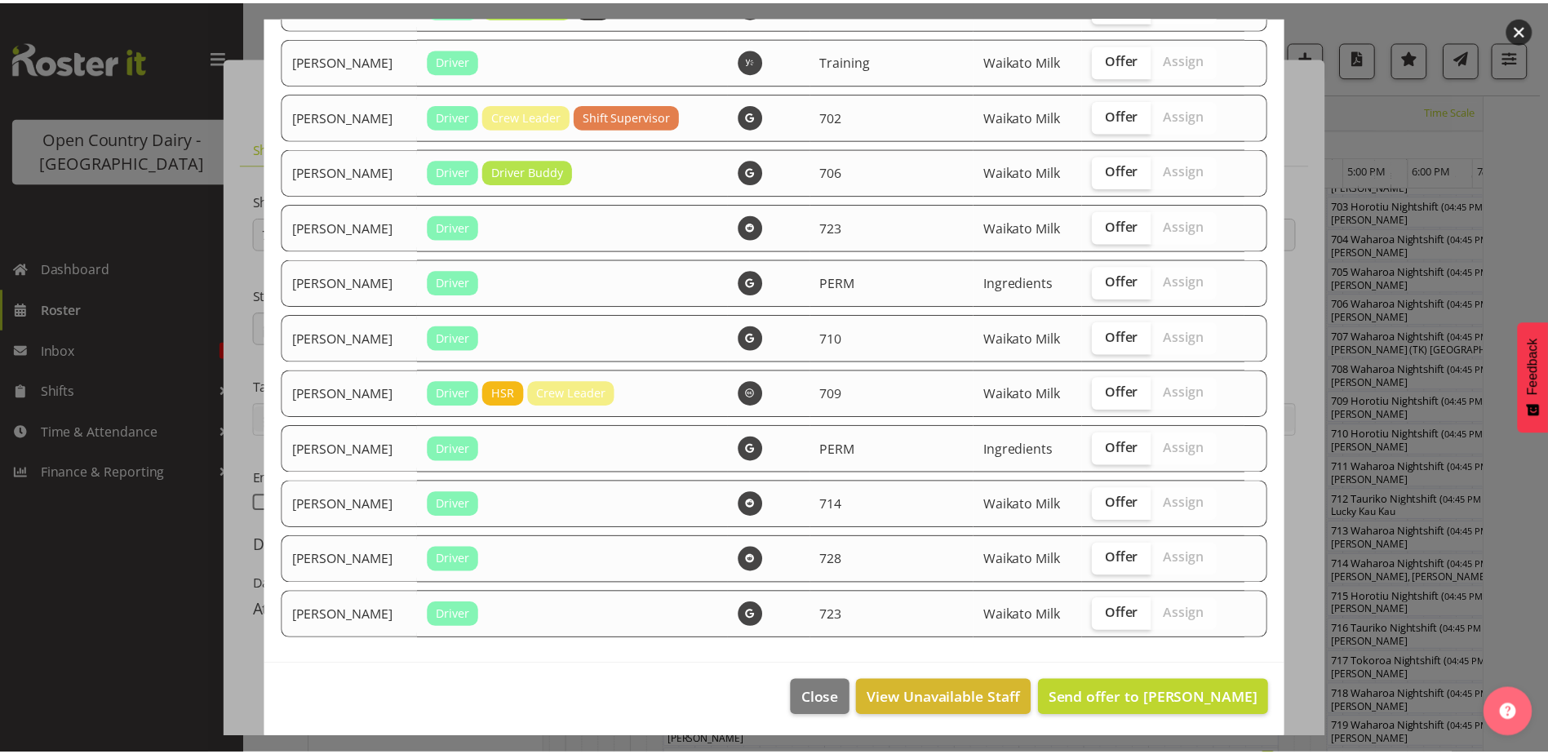
scroll to position [2425, 0]
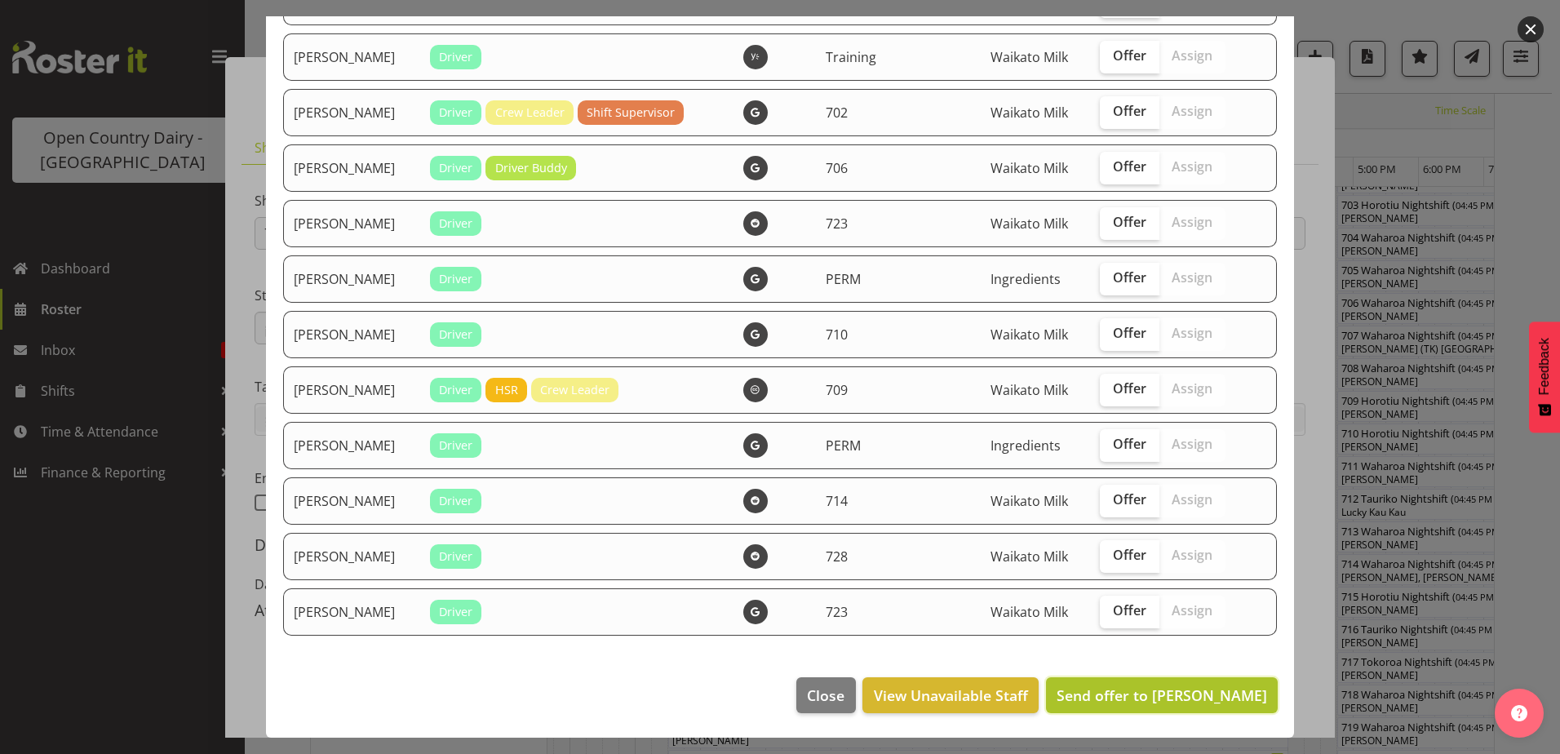
click at [1146, 698] on span "Send offer to [PERSON_NAME]" at bounding box center [1162, 696] width 211 height 20
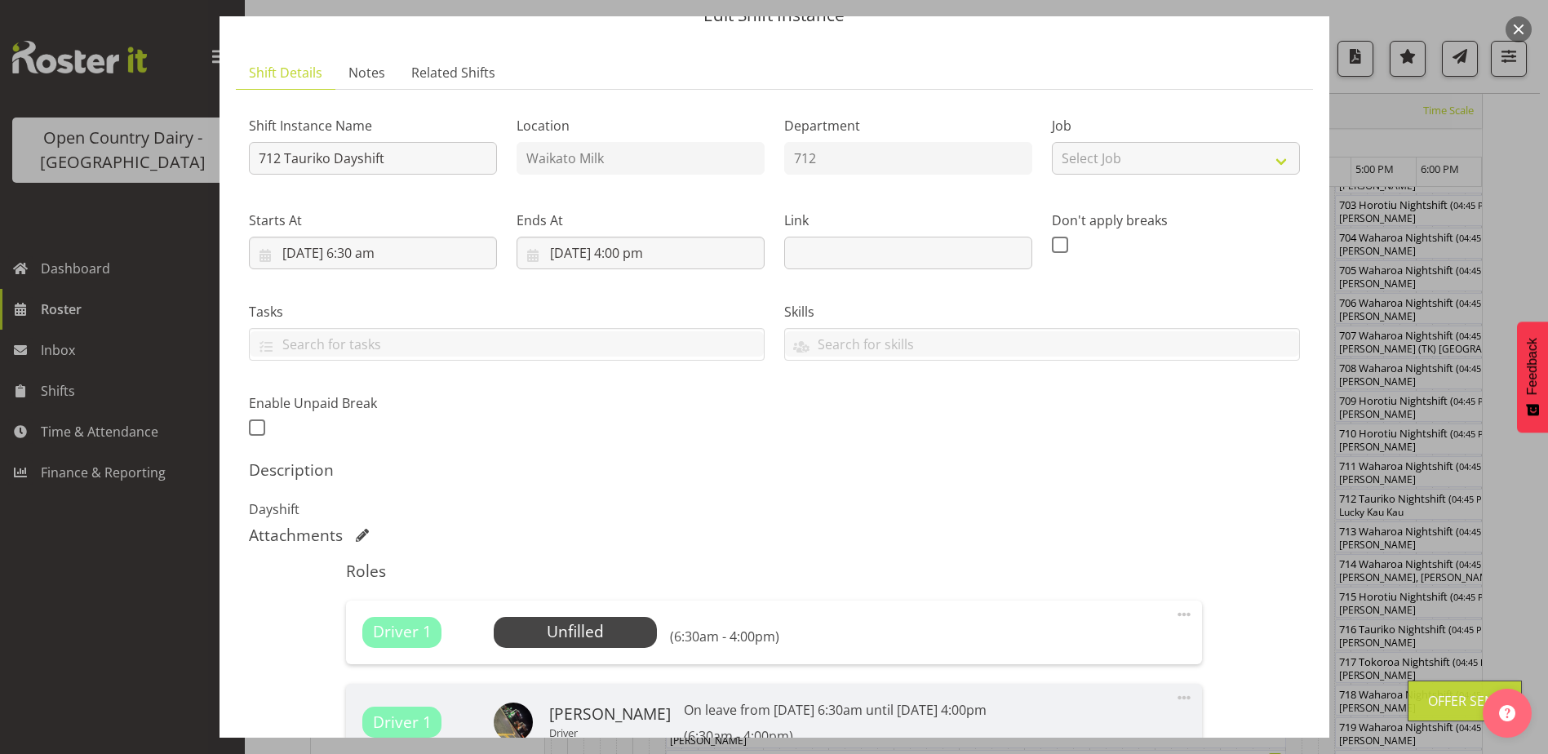
scroll to position [318, 0]
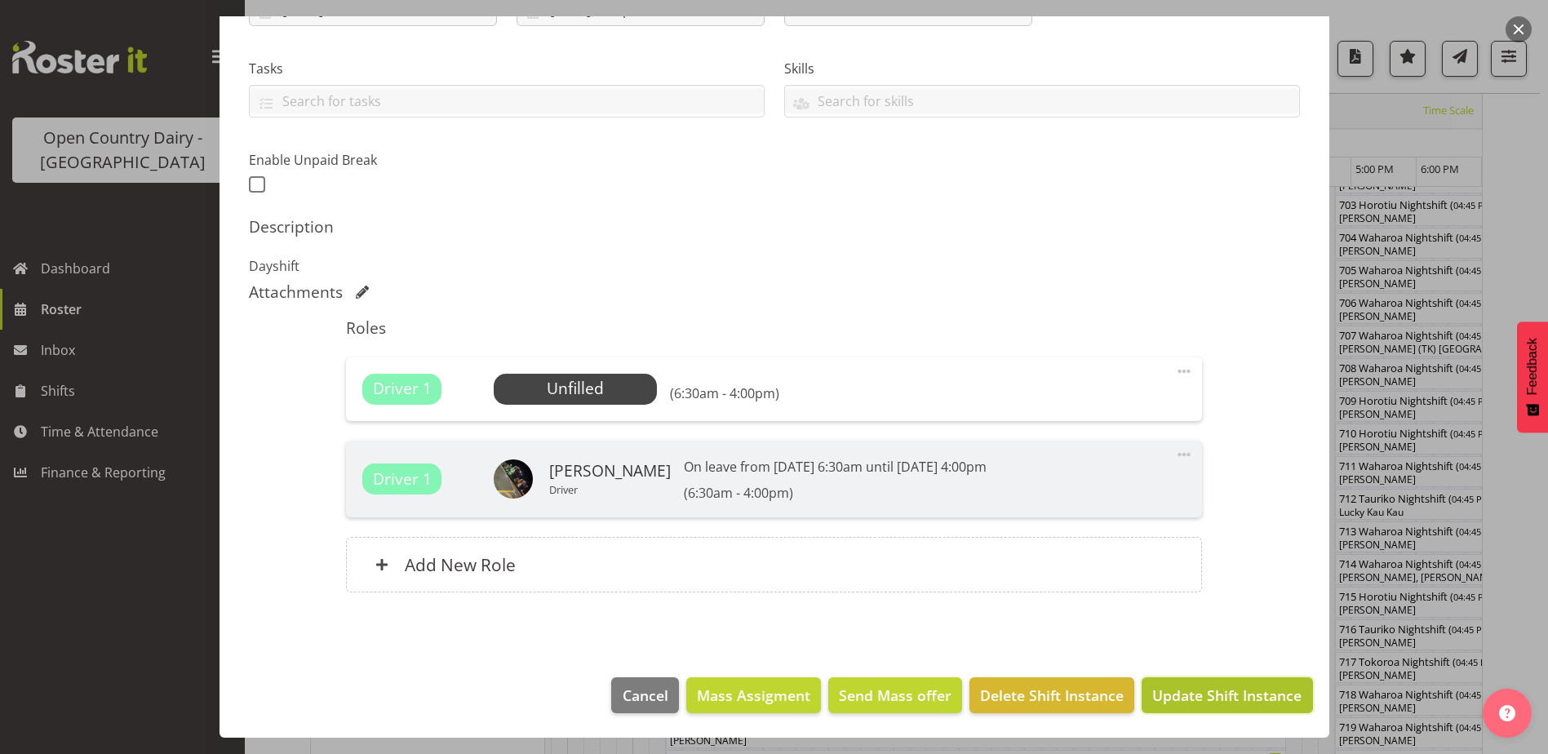
click at [1209, 695] on span "Update Shift Instance" at bounding box center [1226, 695] width 149 height 21
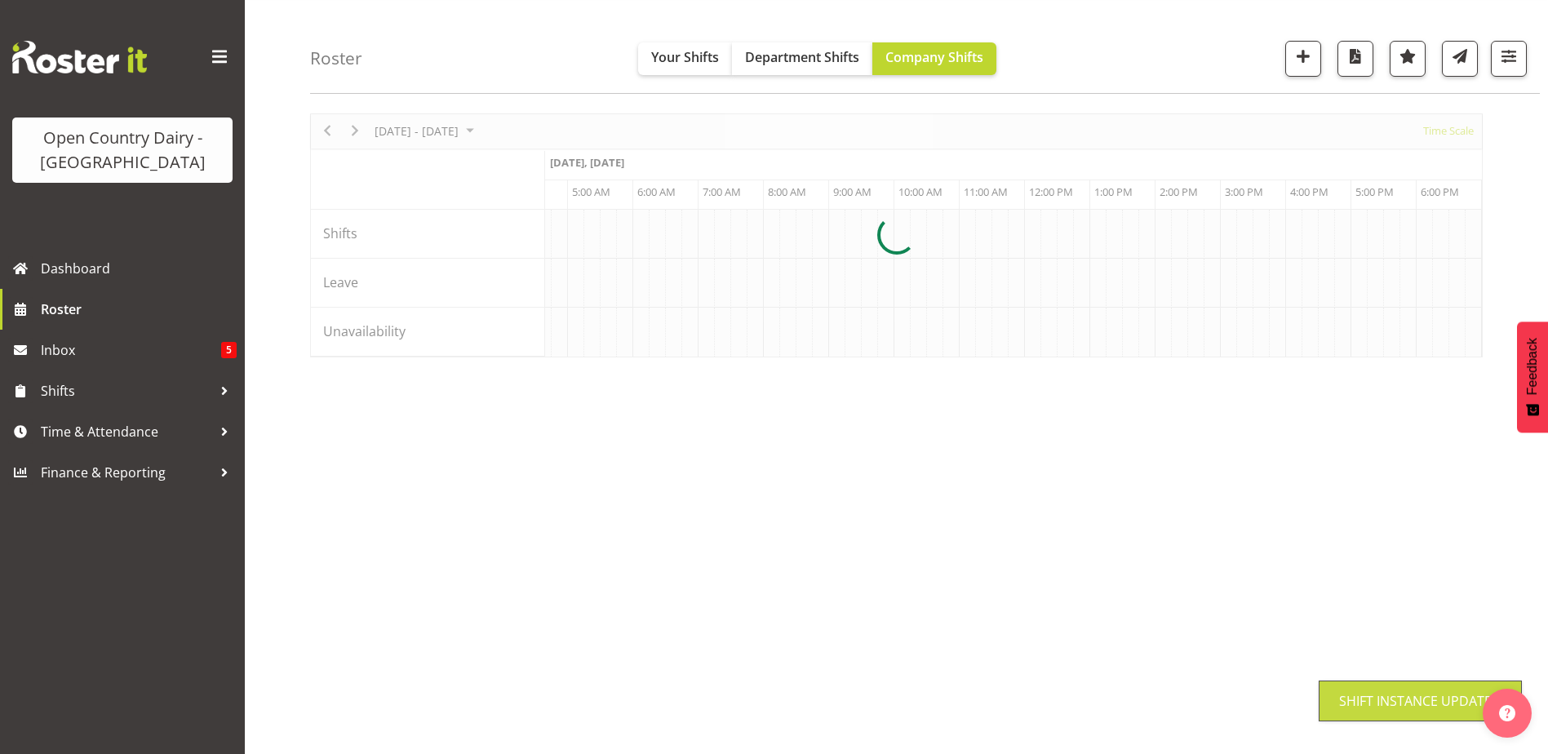
scroll to position [49, 0]
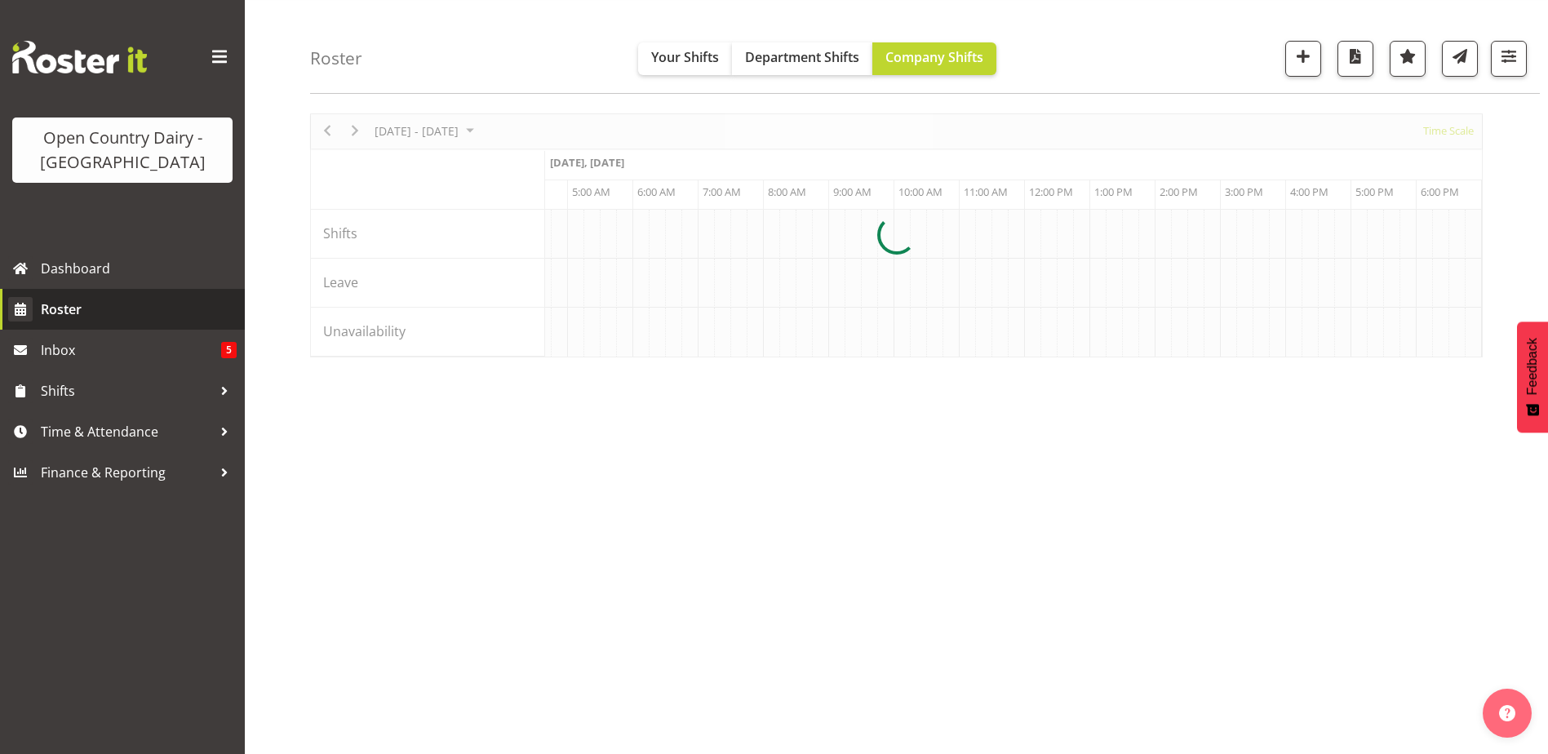
click at [69, 300] on span "Roster" at bounding box center [139, 309] width 196 height 24
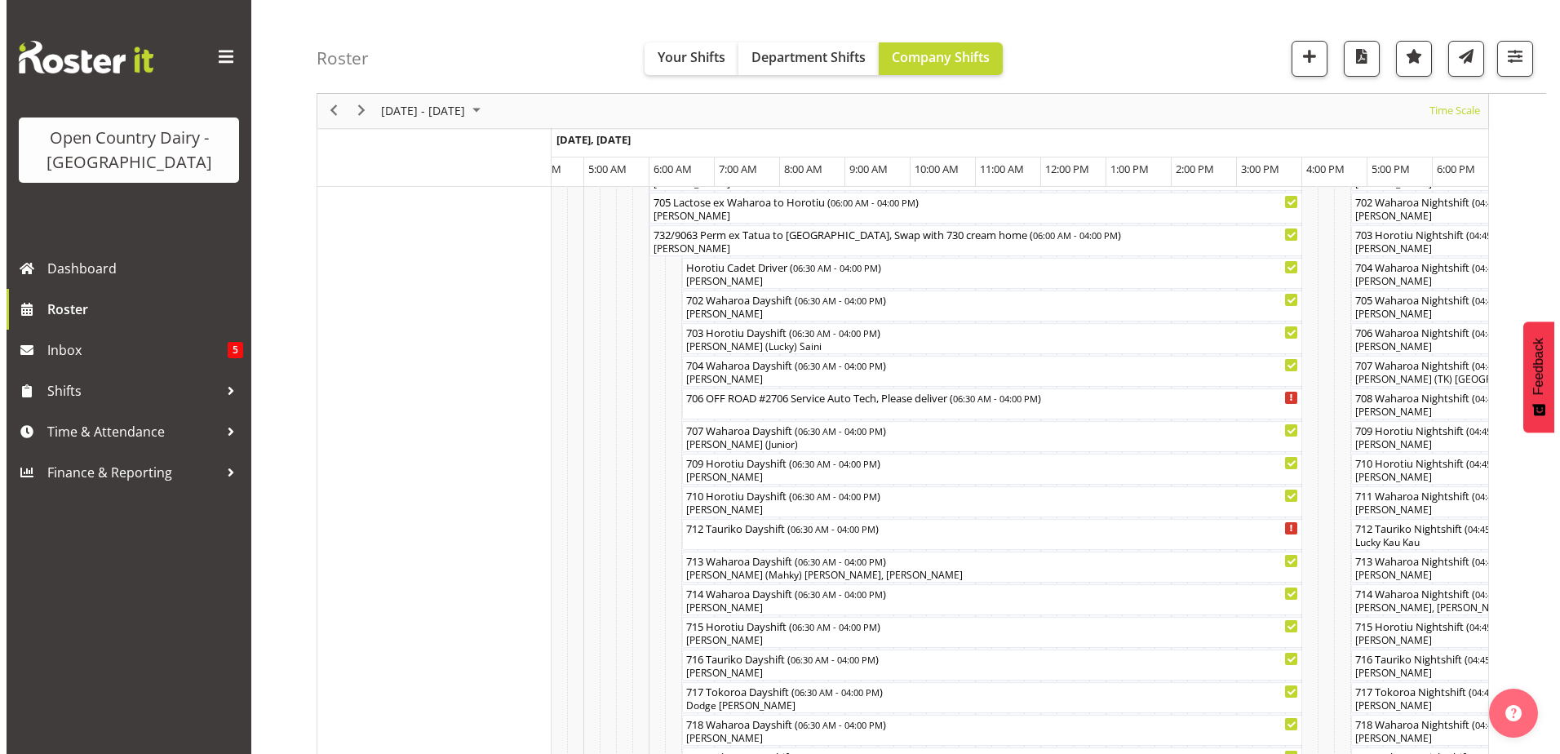
scroll to position [295, 0]
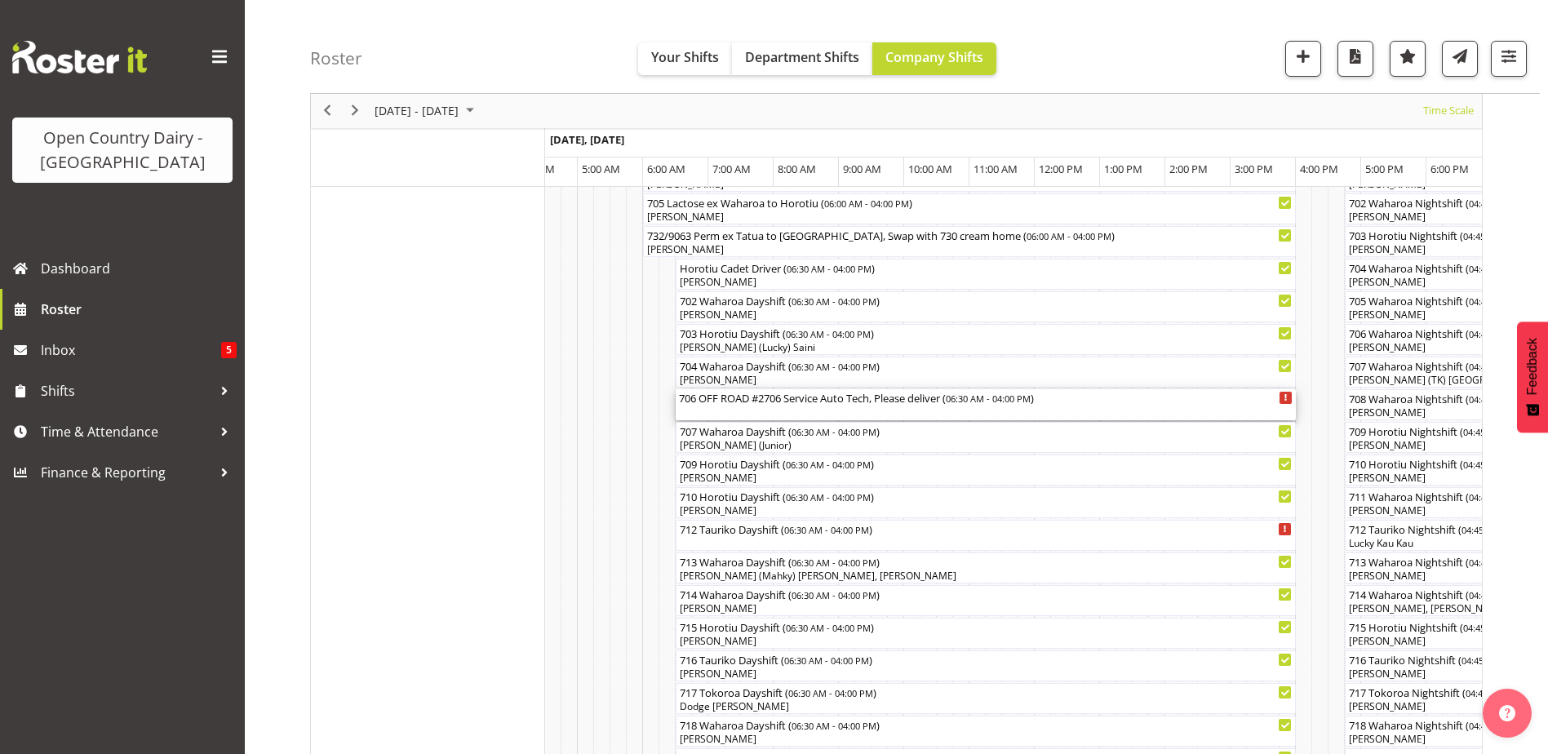
click at [721, 399] on div "706 OFF ROAD #2706 Service Auto Tech, Please deliver ( 06:30 AM - 04:00 PM )" at bounding box center [986, 397] width 614 height 16
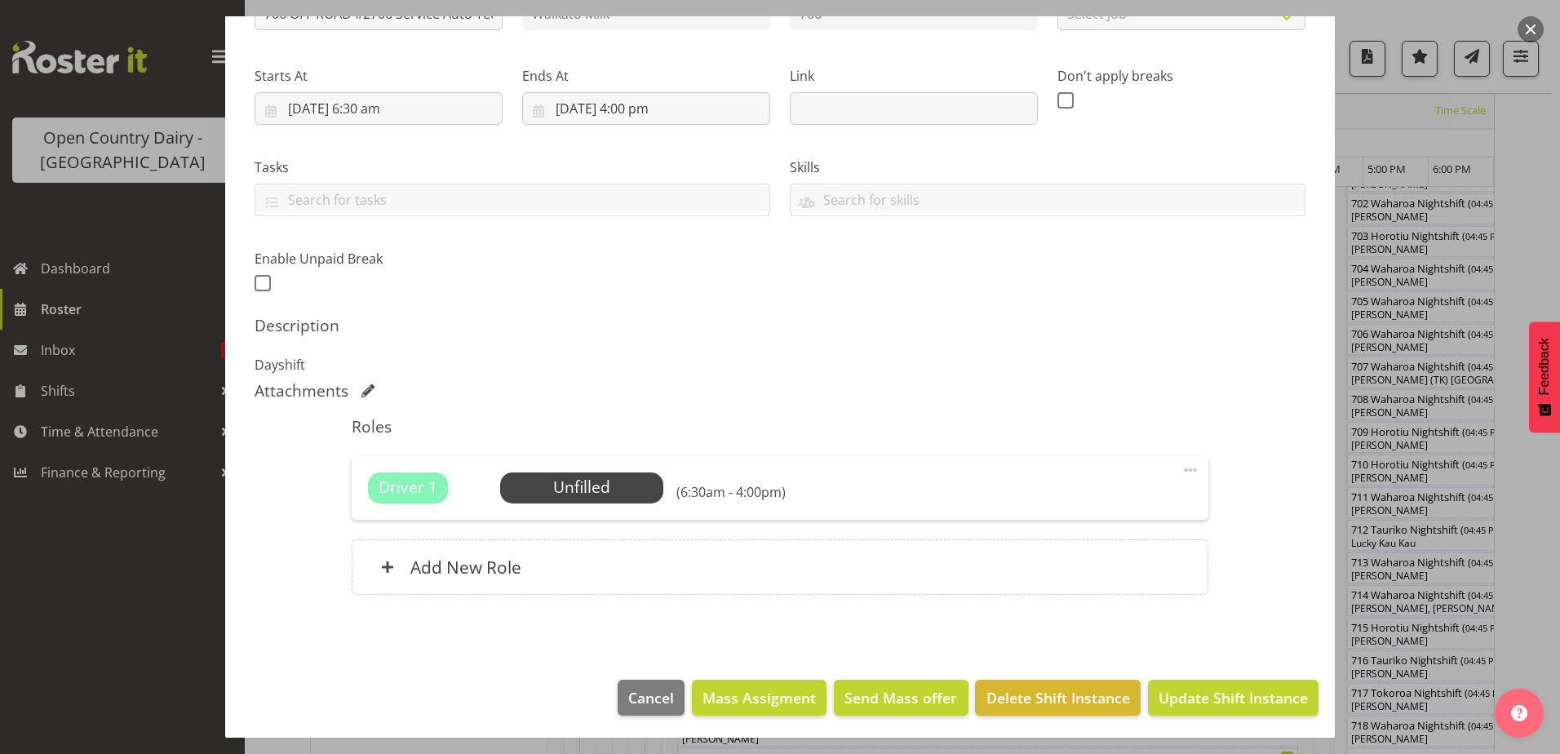
scroll to position [222, 0]
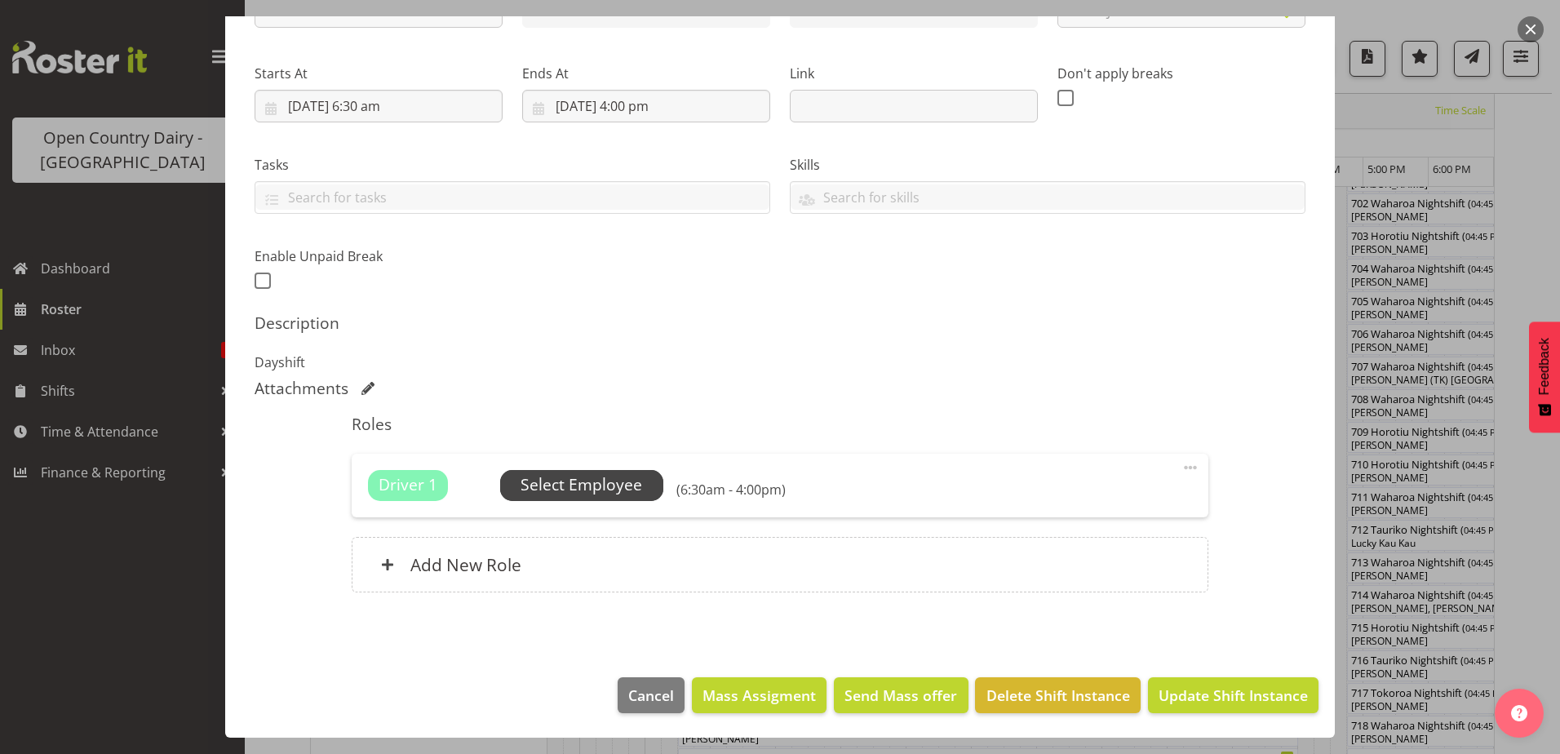
click at [577, 474] on span "Select Employee" at bounding box center [582, 485] width 122 height 24
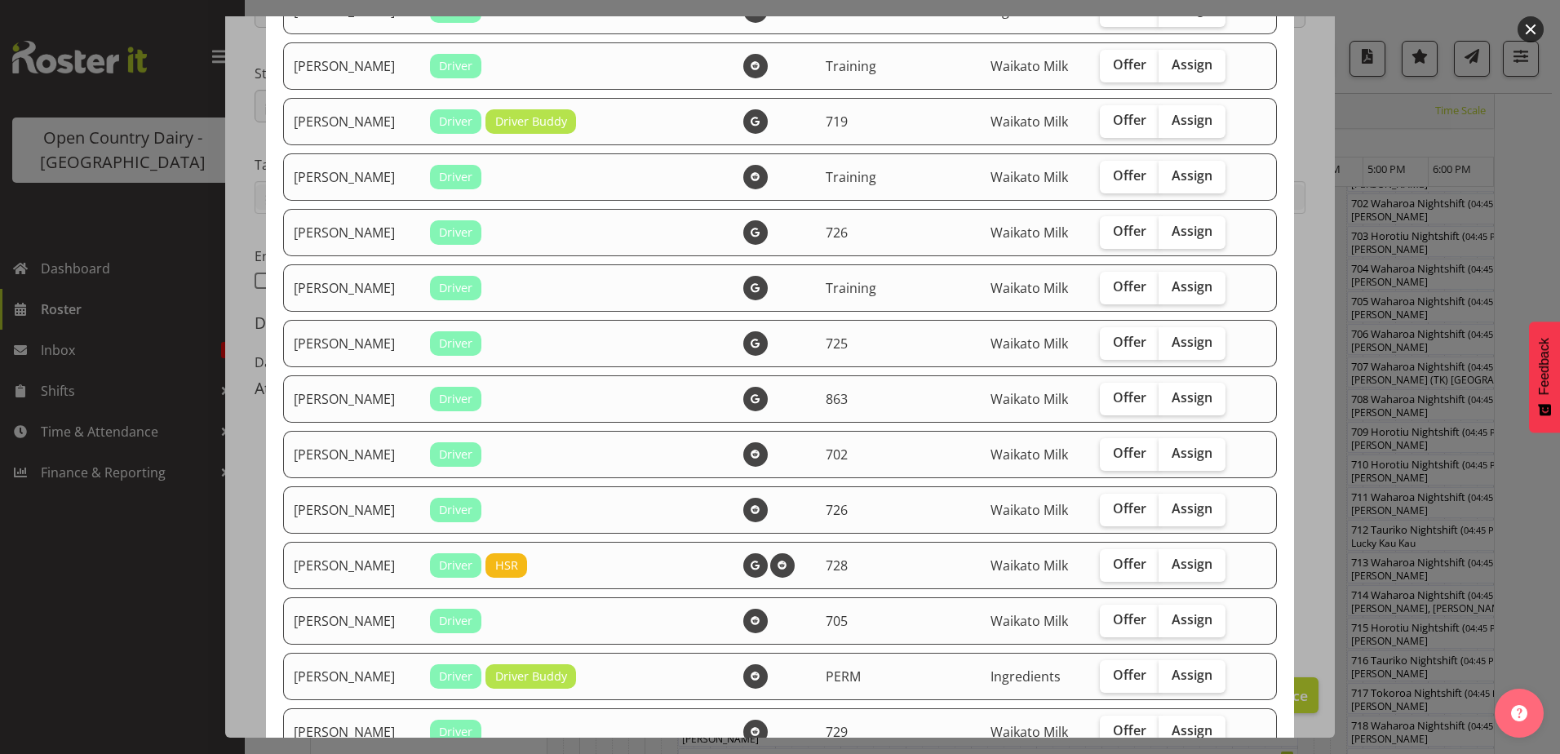
scroll to position [326, 0]
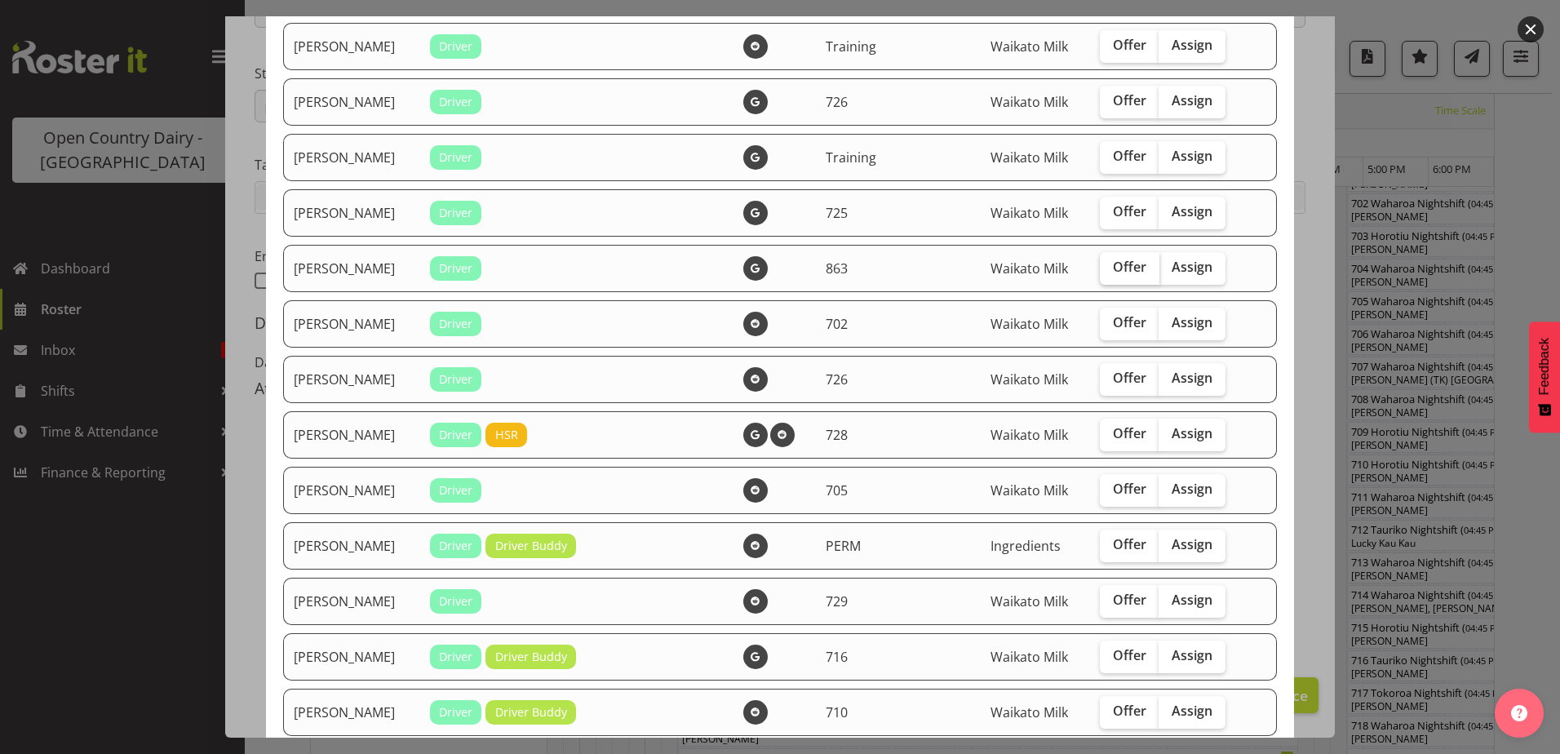
click at [1113, 273] on span "Offer" at bounding box center [1129, 267] width 33 height 16
click at [1108, 273] on input "Offer" at bounding box center [1105, 267] width 11 height 11
checkbox input "true"
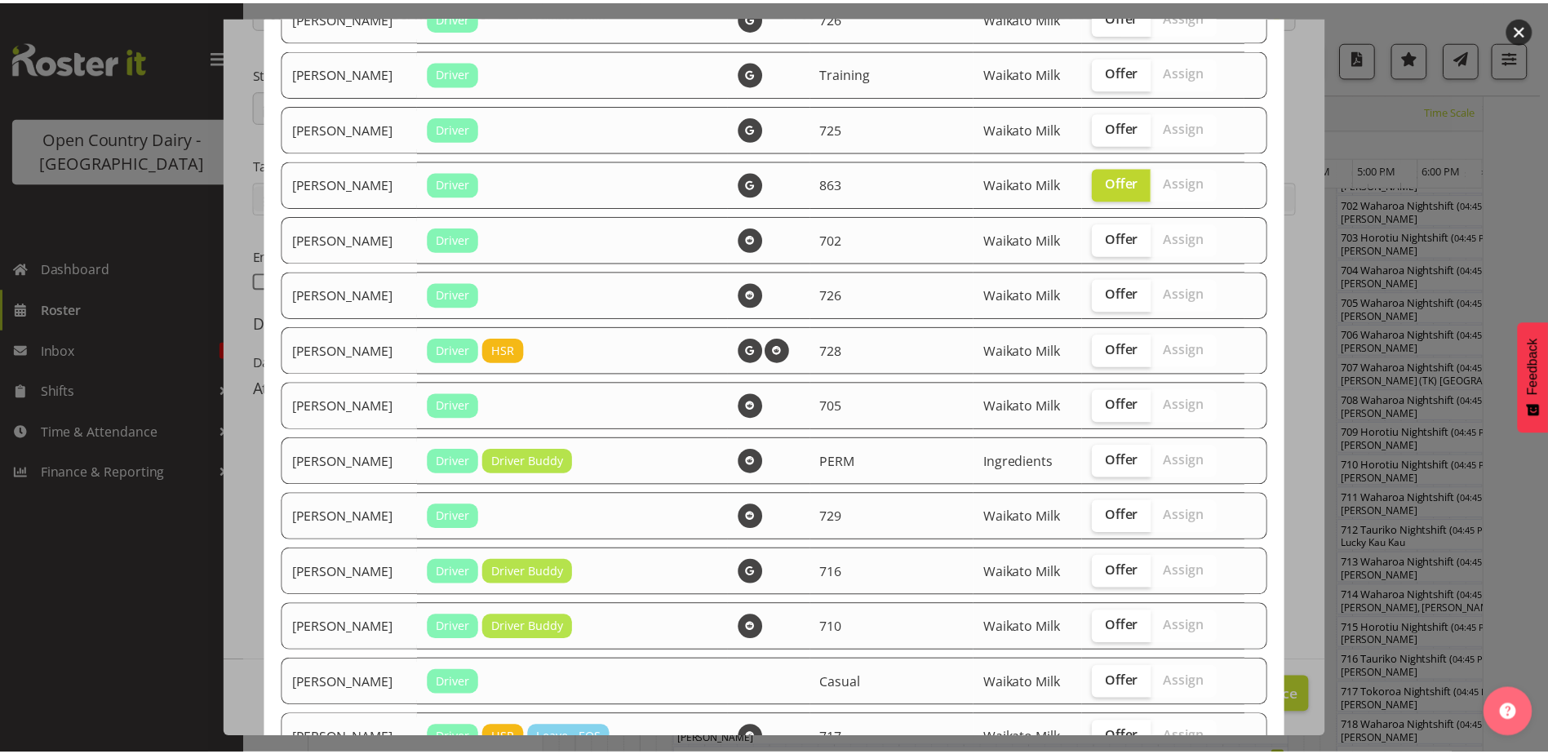
scroll to position [0, 0]
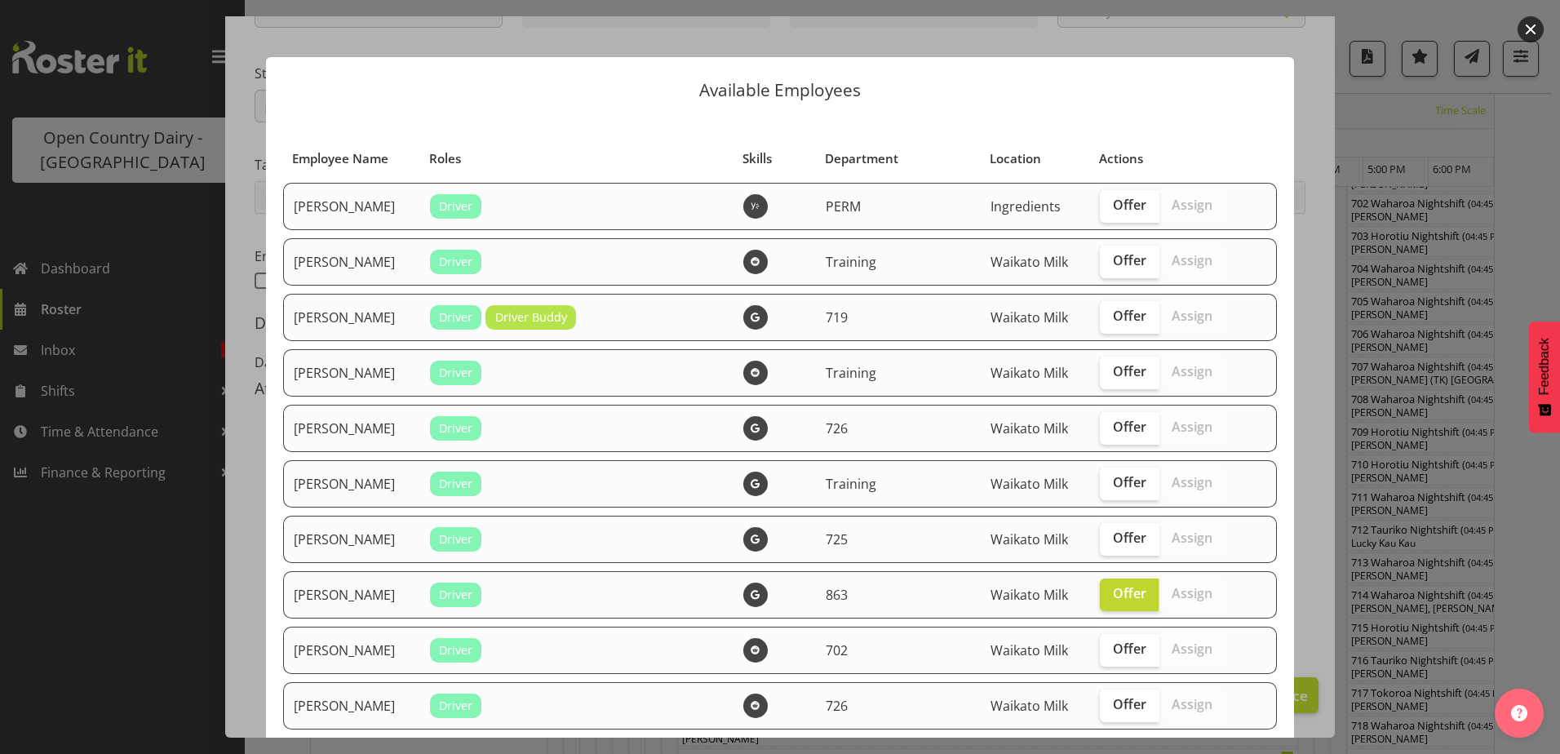
click at [183, 95] on div at bounding box center [780, 377] width 1560 height 754
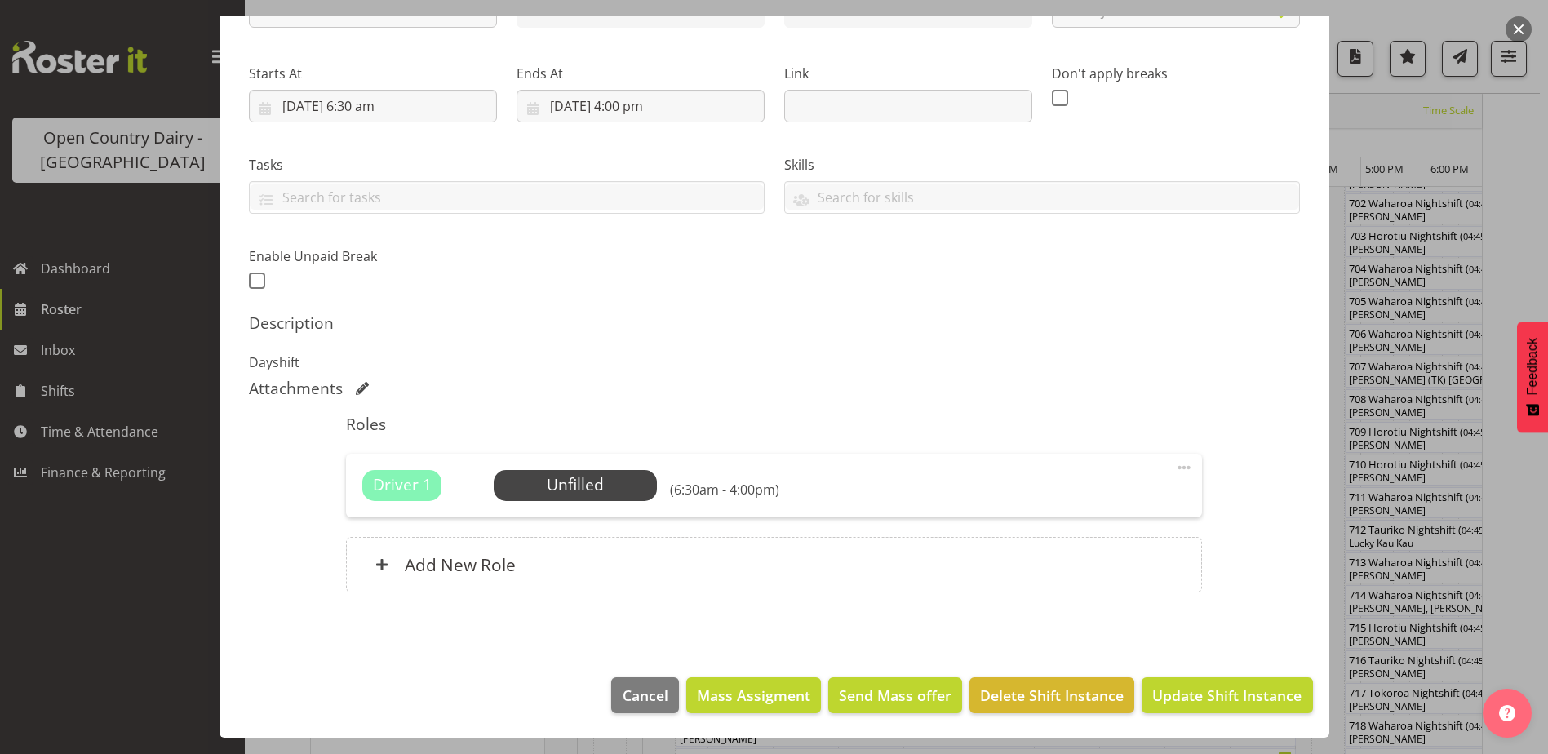
click at [109, 573] on div at bounding box center [774, 377] width 1548 height 754
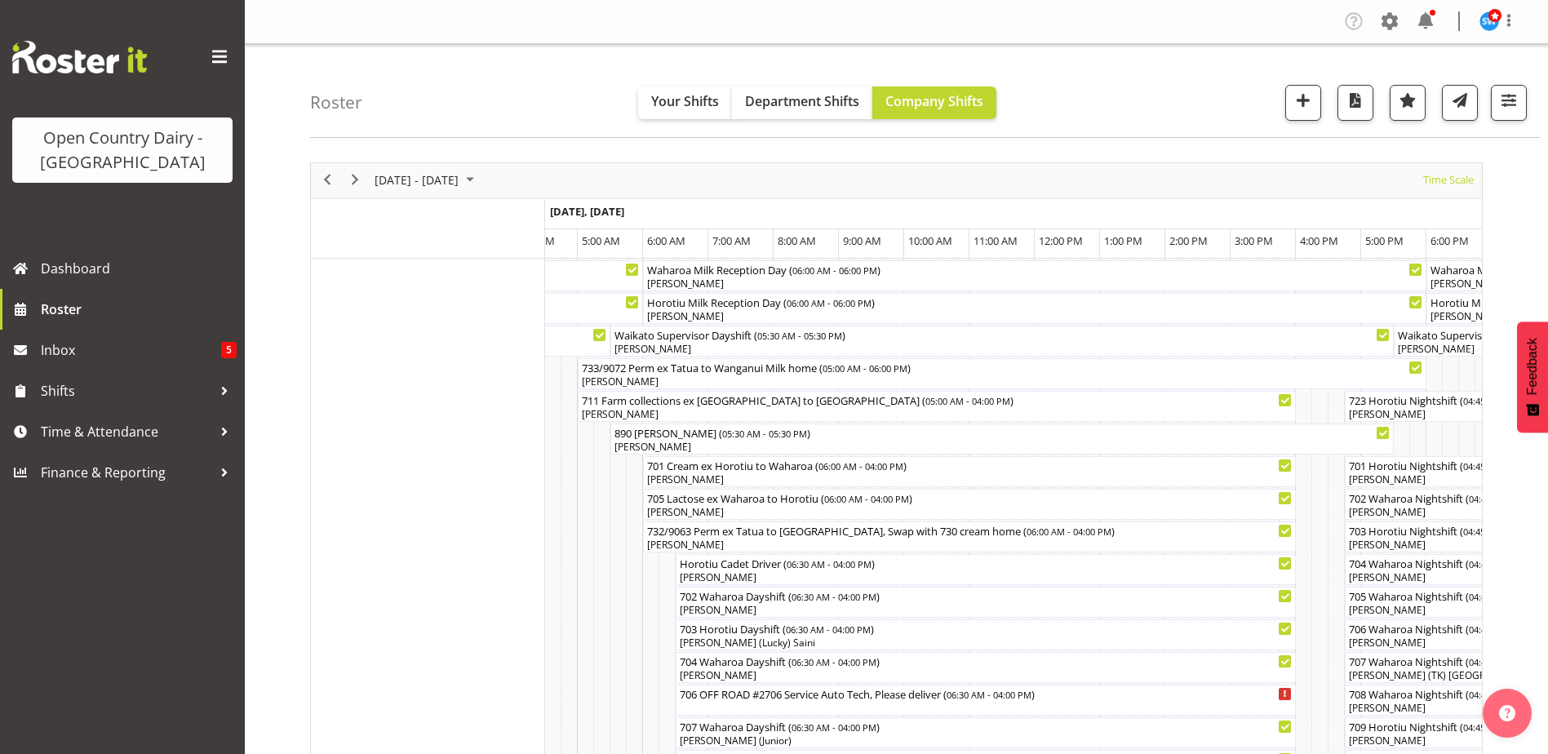
click at [751, 183] on div "Sep 29 - Oct 05, 2025 Today Timeline Day Timeline Week Timeline Fortnight Timel…" at bounding box center [896, 180] width 1171 height 34
click at [788, 63] on div "Roster Your Shifts Department Shifts Company Shifts 3 Locations Clear Ingredien…" at bounding box center [925, 91] width 1230 height 94
click at [1228, 33] on nav "Company Settings Roles & Skills Tasks Jobs Employees Locations & Departments Ac…" at bounding box center [896, 21] width 1271 height 27
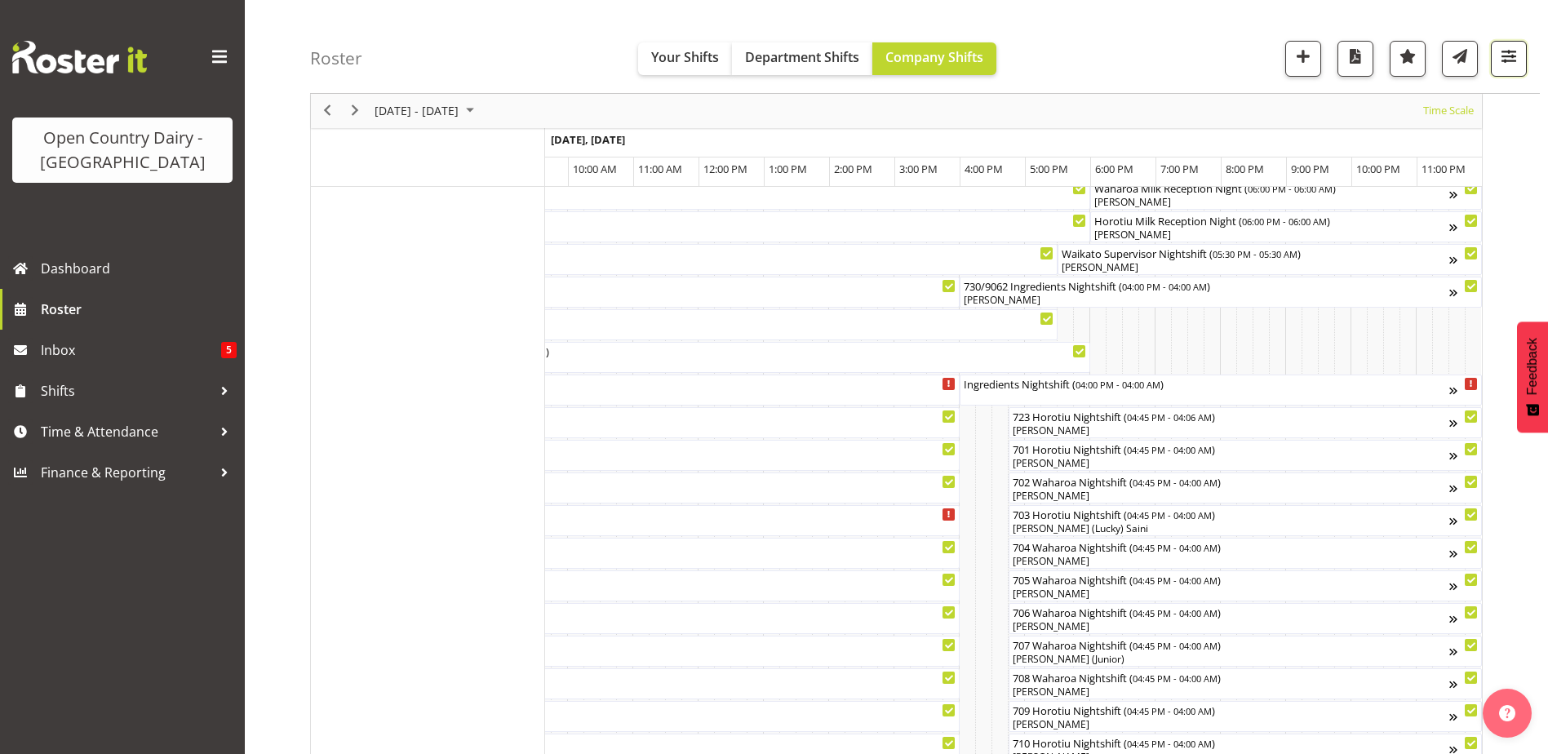
click at [1507, 65] on span "button" at bounding box center [1508, 56] width 21 height 21
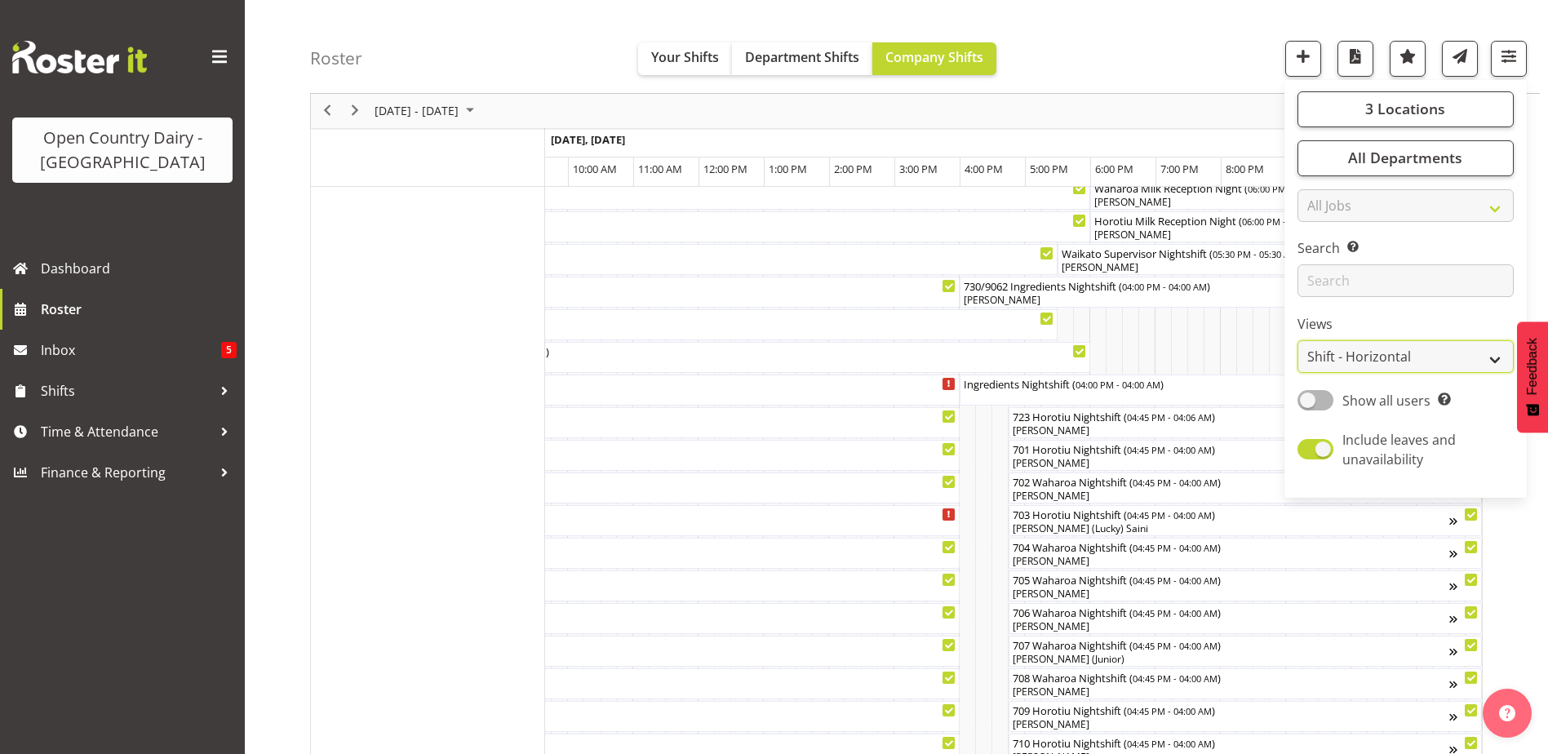
click at [1496, 351] on select "Staff Role Shift - Horizontal Shift - Vertical Staff - Location" at bounding box center [1406, 357] width 216 height 33
select select "staff"
click at [1298, 341] on select "Staff Role Shift - Horizontal Shift - Vertical Staff - Location" at bounding box center [1406, 357] width 216 height 33
click at [1495, 360] on select "Staff Role Shift - Horizontal Shift - Vertical Staff - Location" at bounding box center [1406, 357] width 216 height 33
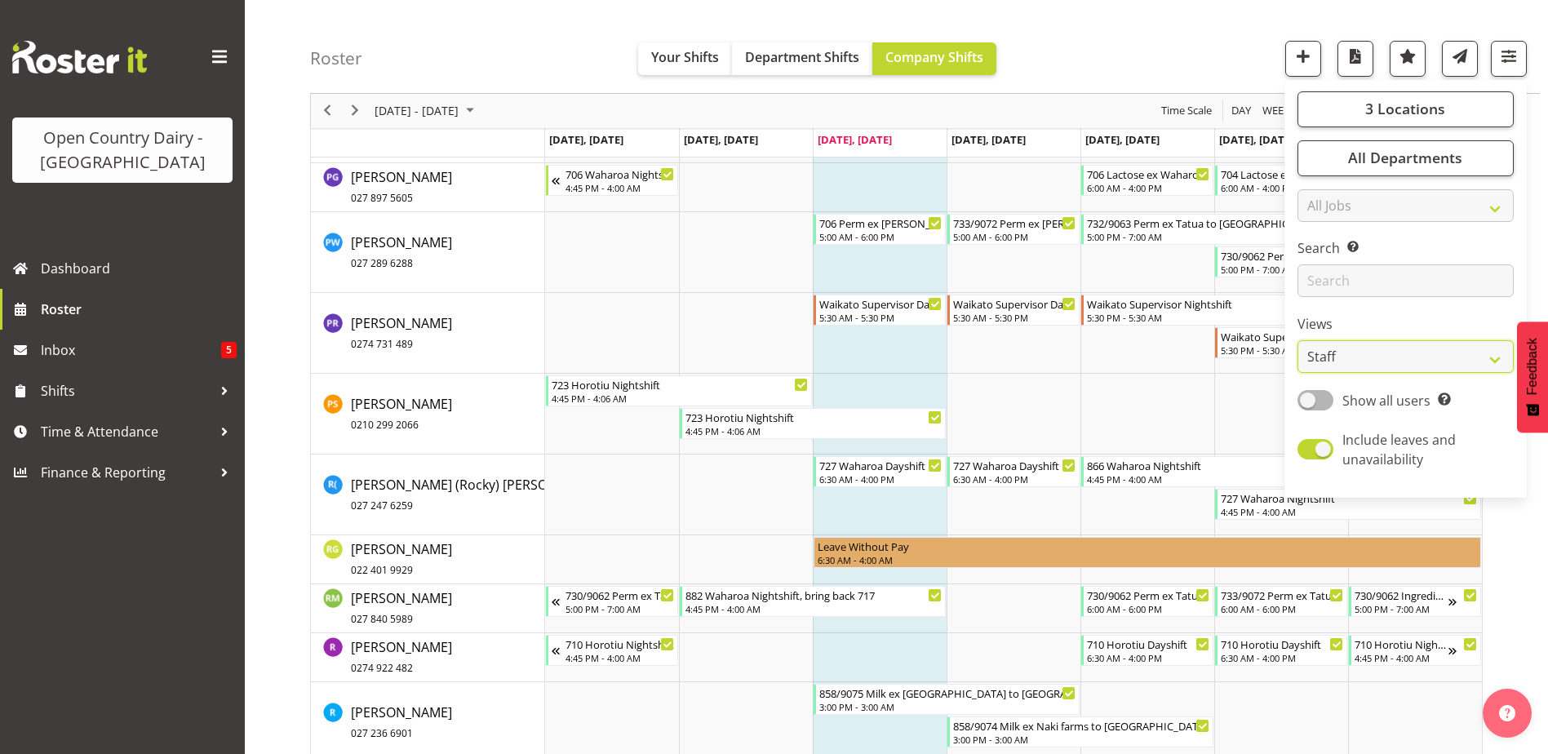
scroll to position [9573, 0]
